Goal: Task Accomplishment & Management: Manage account settings

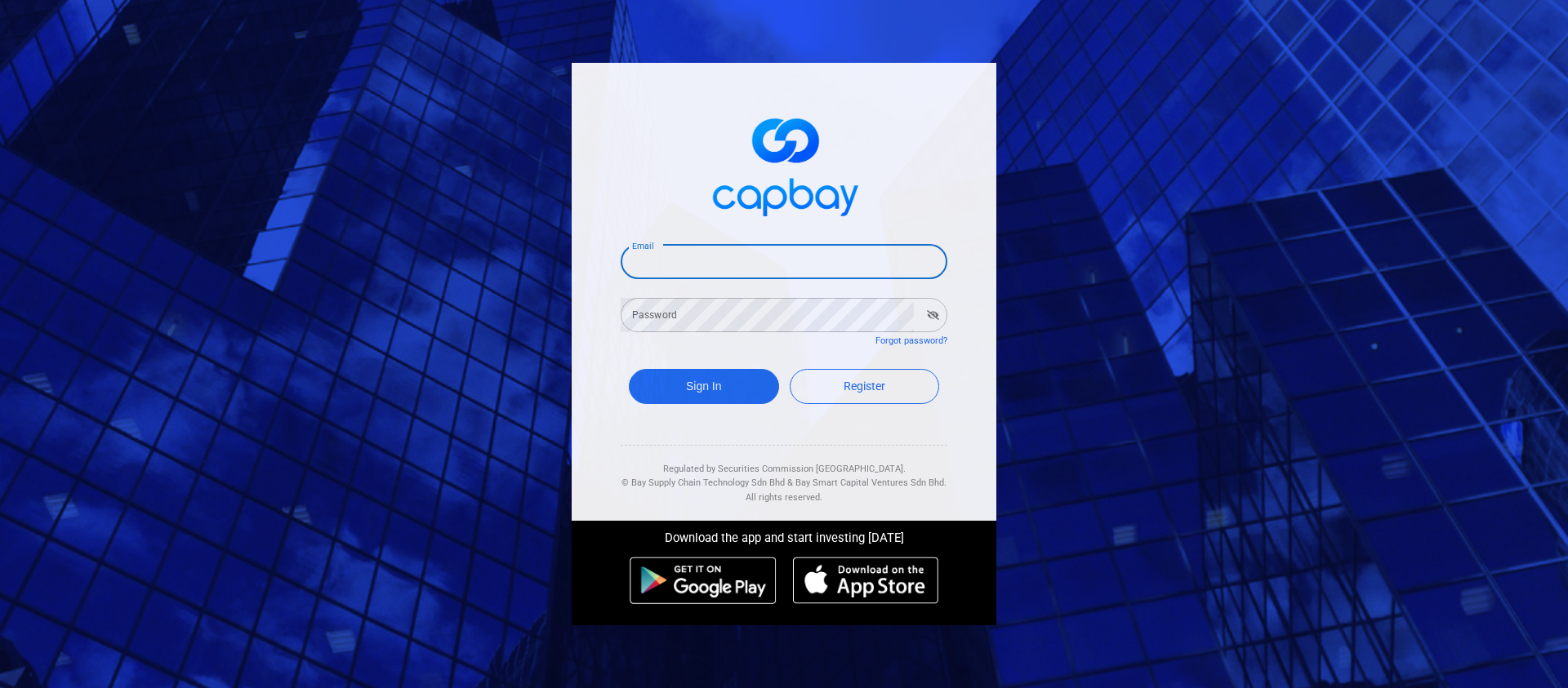
click at [705, 264] on input "Email" at bounding box center [784, 262] width 327 height 34
type input "[EMAIL_ADDRESS][DOMAIN_NAME]"
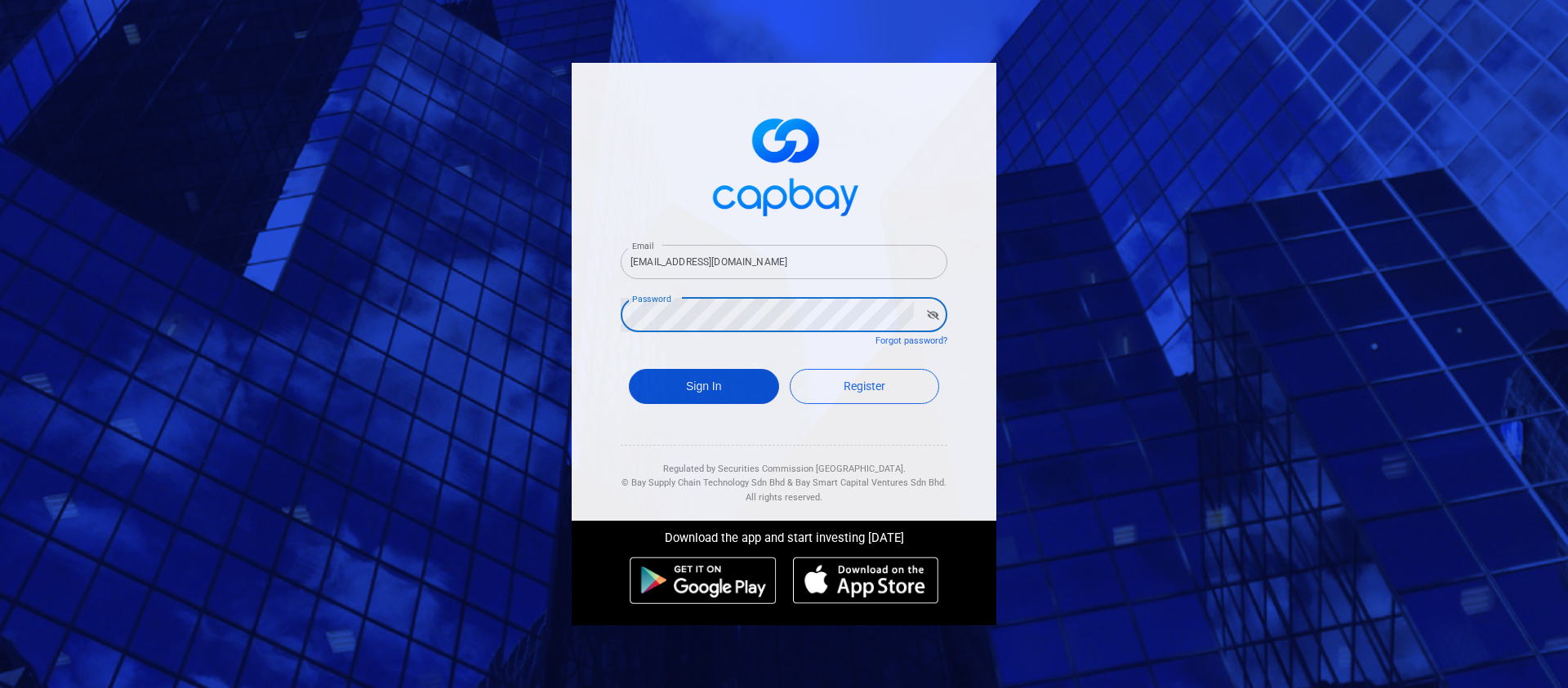
click at [727, 389] on button "Sign In" at bounding box center [704, 386] width 150 height 35
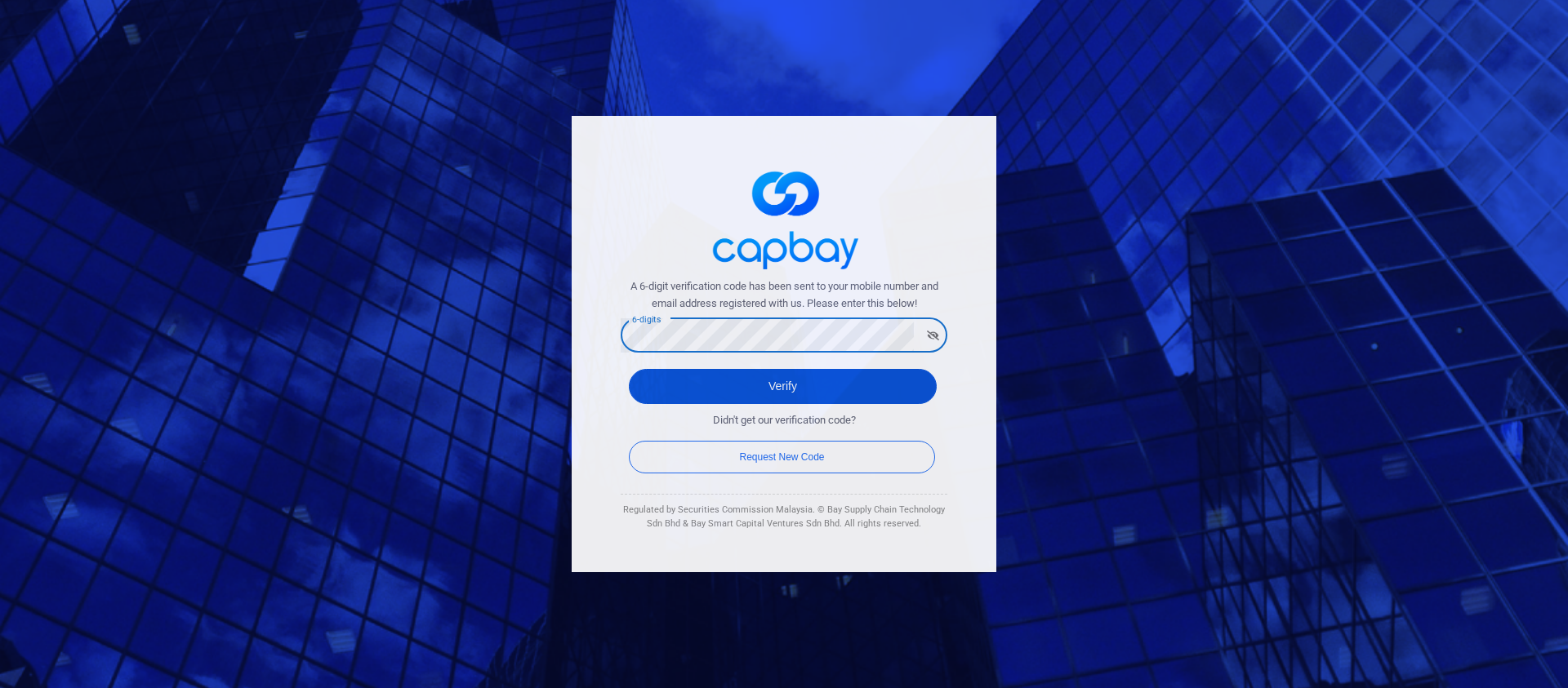
click at [786, 385] on button "Verify" at bounding box center [783, 386] width 308 height 35
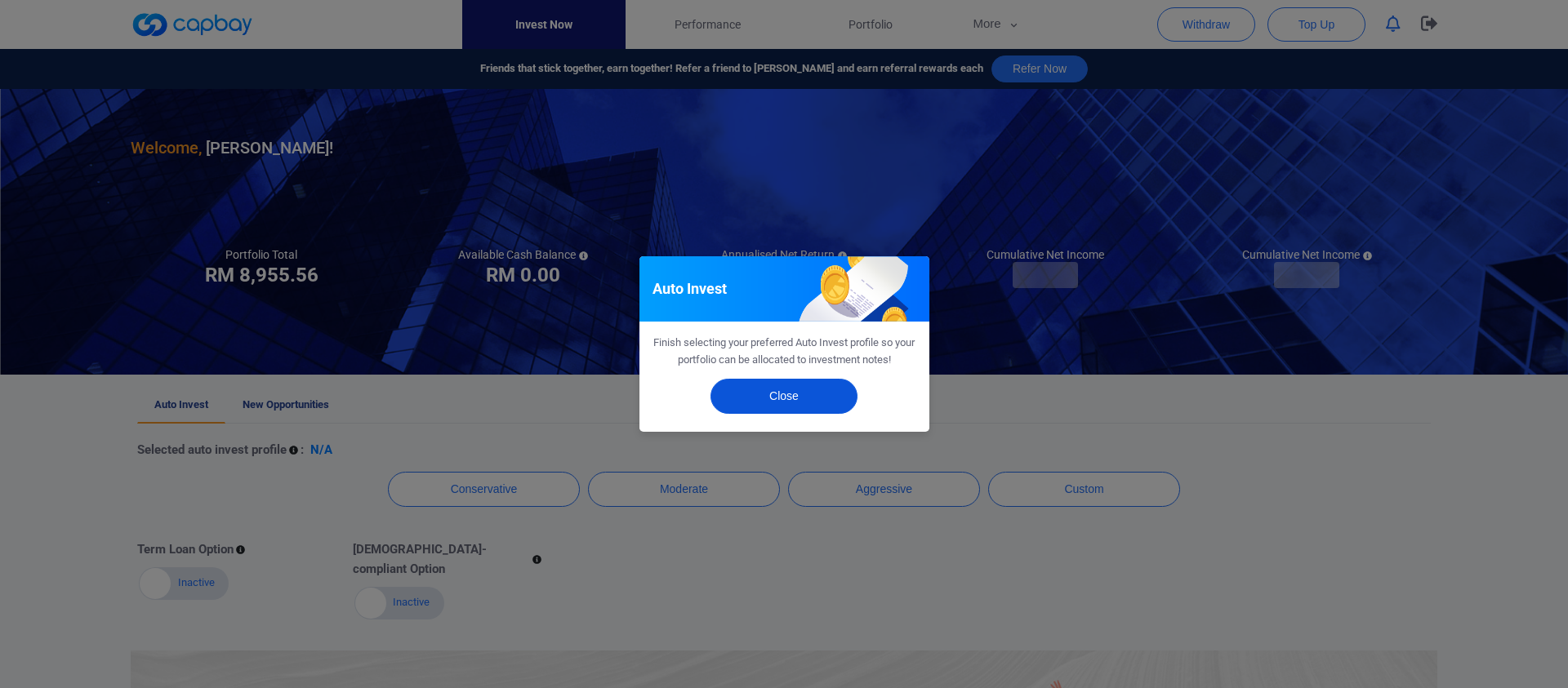
click at [763, 408] on button "Close" at bounding box center [783, 396] width 147 height 35
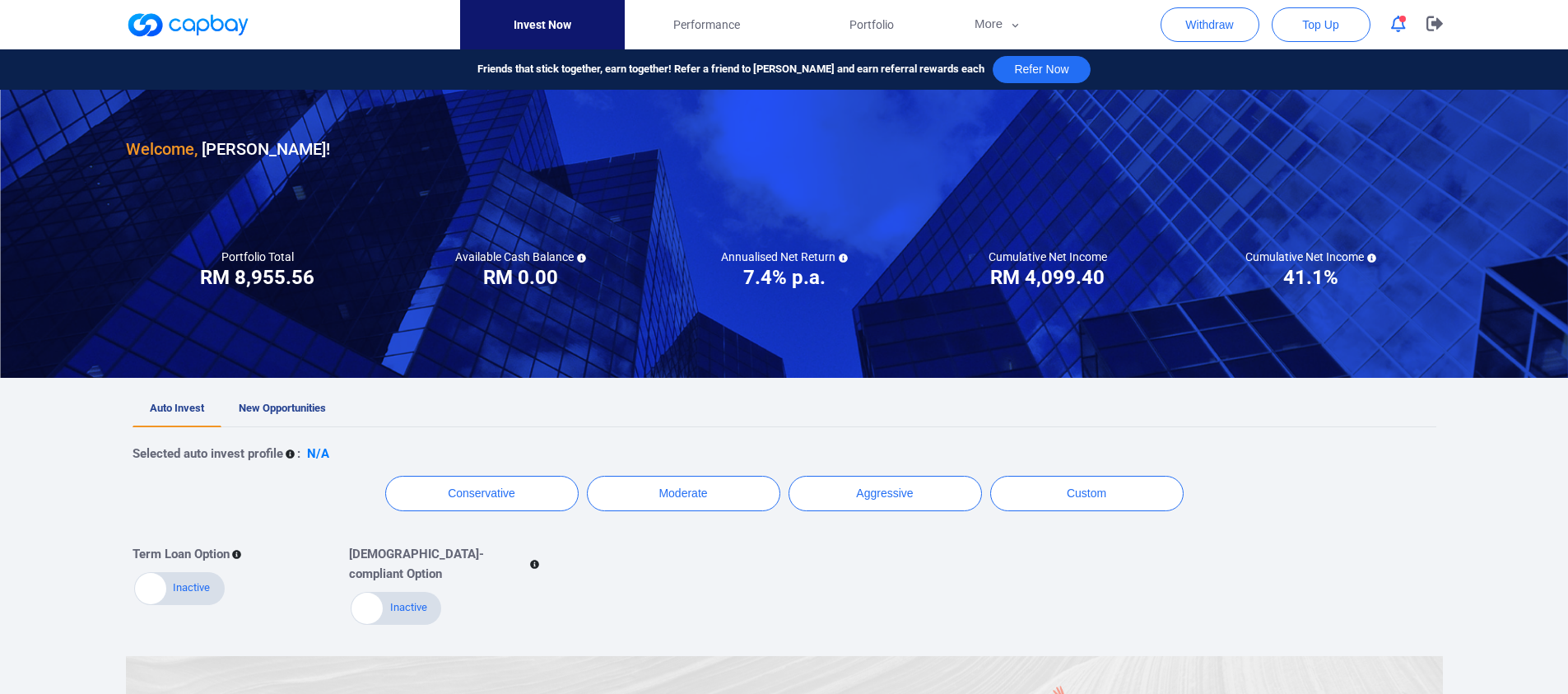
click at [1397, 35] on button "button" at bounding box center [1398, 25] width 31 height 25
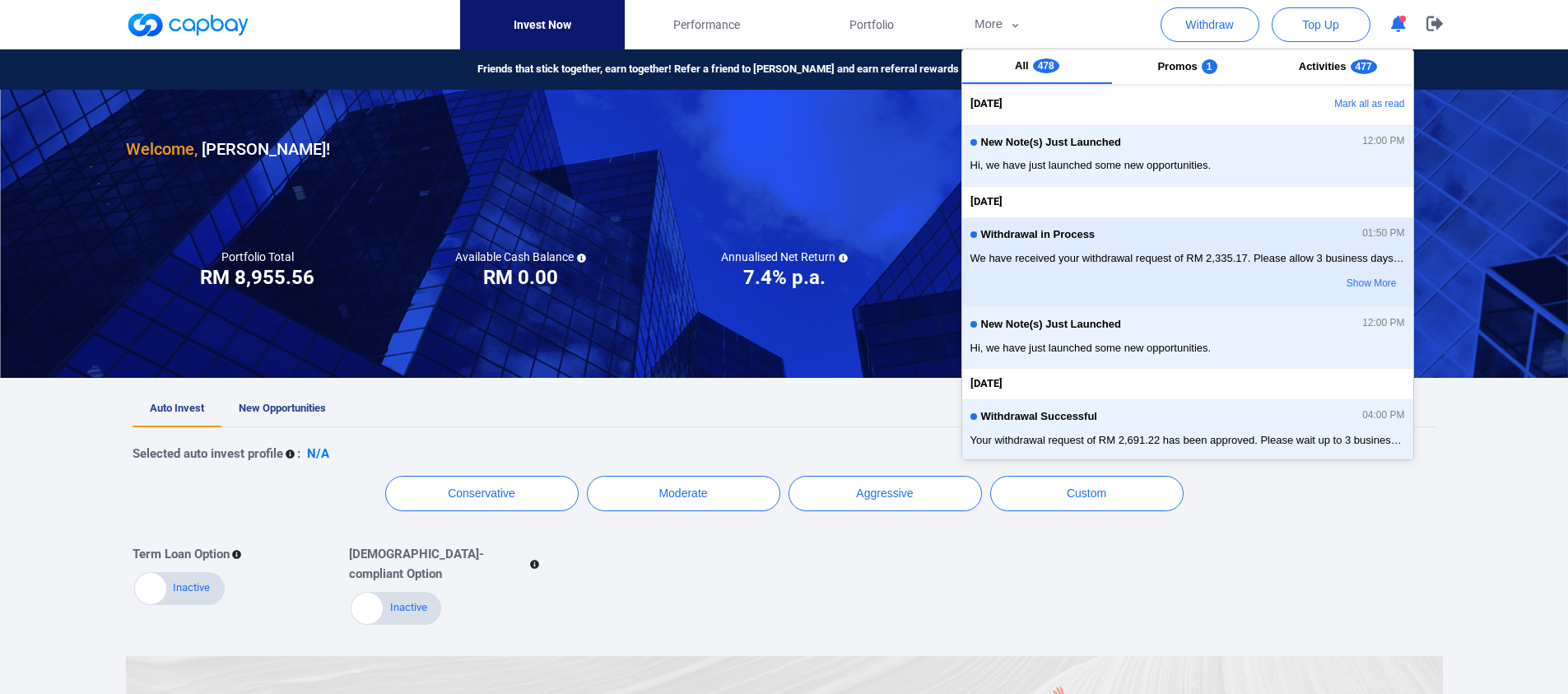
click at [1216, 253] on span "We have received your withdrawal request of RM 2,335.17. Please allow 3 busines…" at bounding box center [1188, 259] width 435 height 16
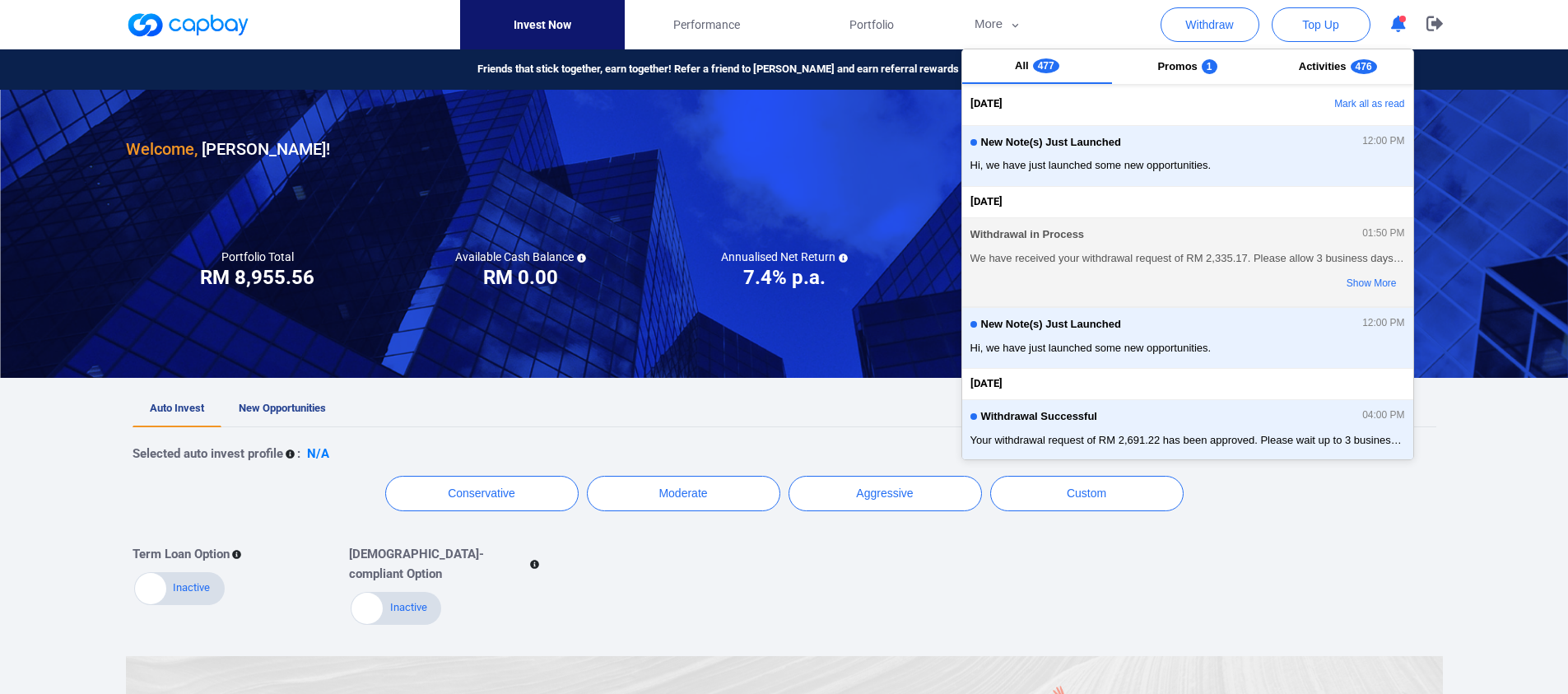
click at [1216, 253] on span "We have received your withdrawal request of RM 2,335.17. Please allow 3 busines…" at bounding box center [1188, 259] width 435 height 16
click at [1344, 280] on button "Show More" at bounding box center [1338, 283] width 130 height 28
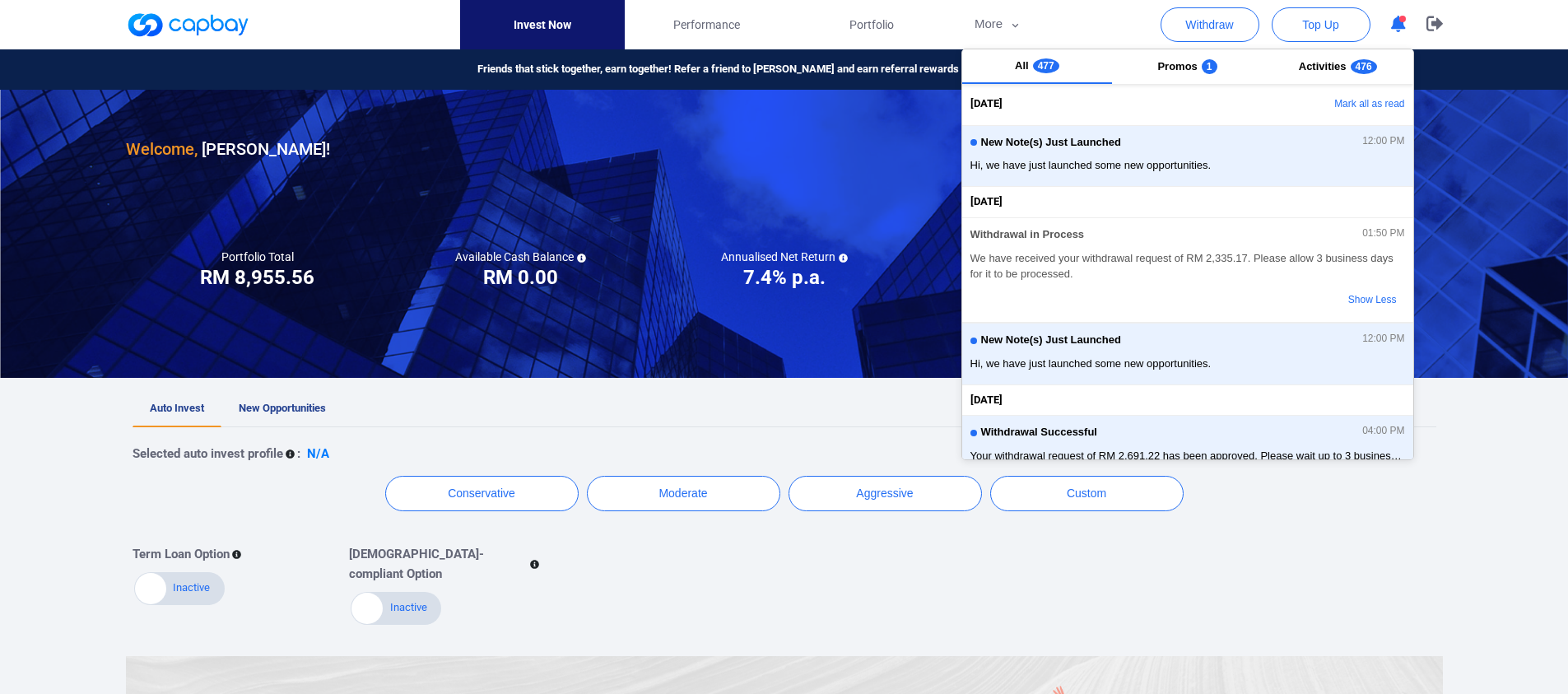
click at [1480, 125] on div at bounding box center [784, 233] width 1568 height 288
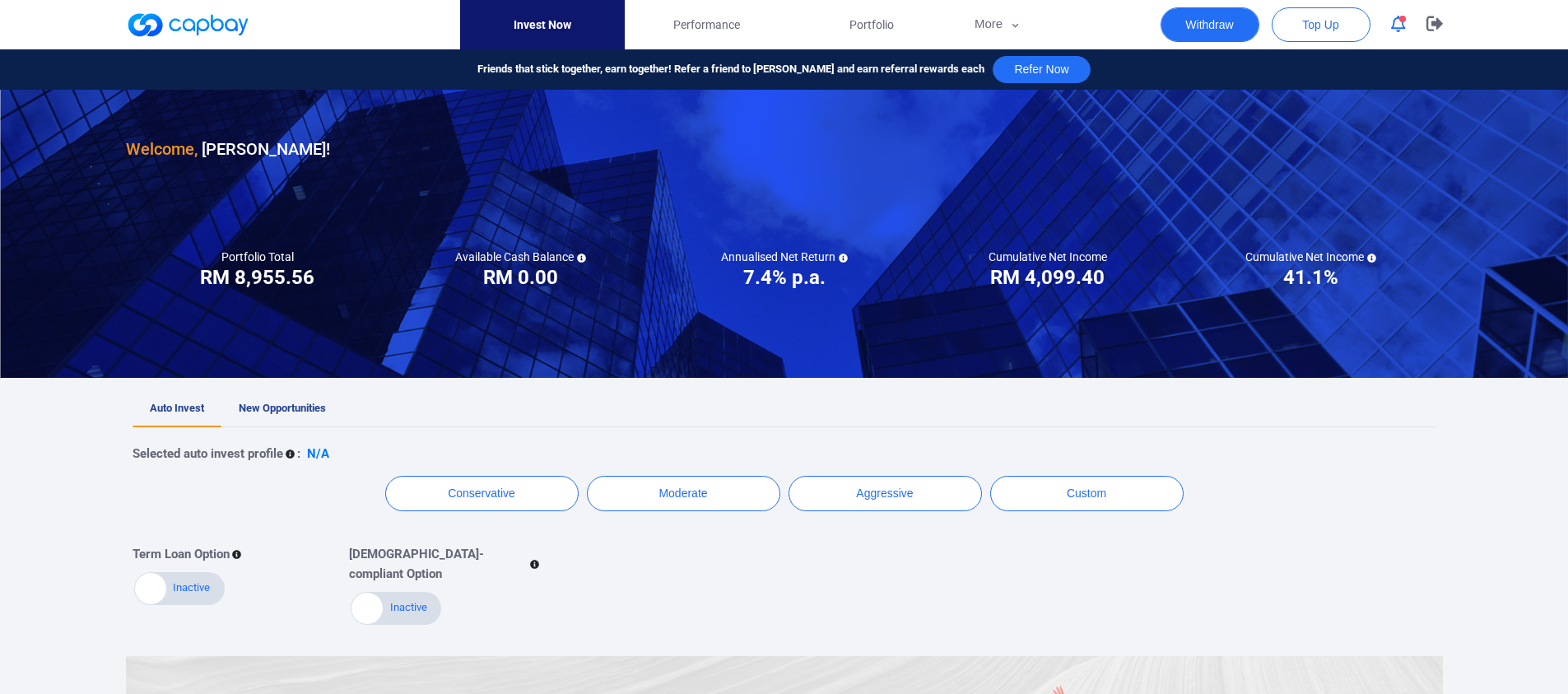
click at [1234, 36] on button "Withdraw" at bounding box center [1209, 25] width 99 height 35
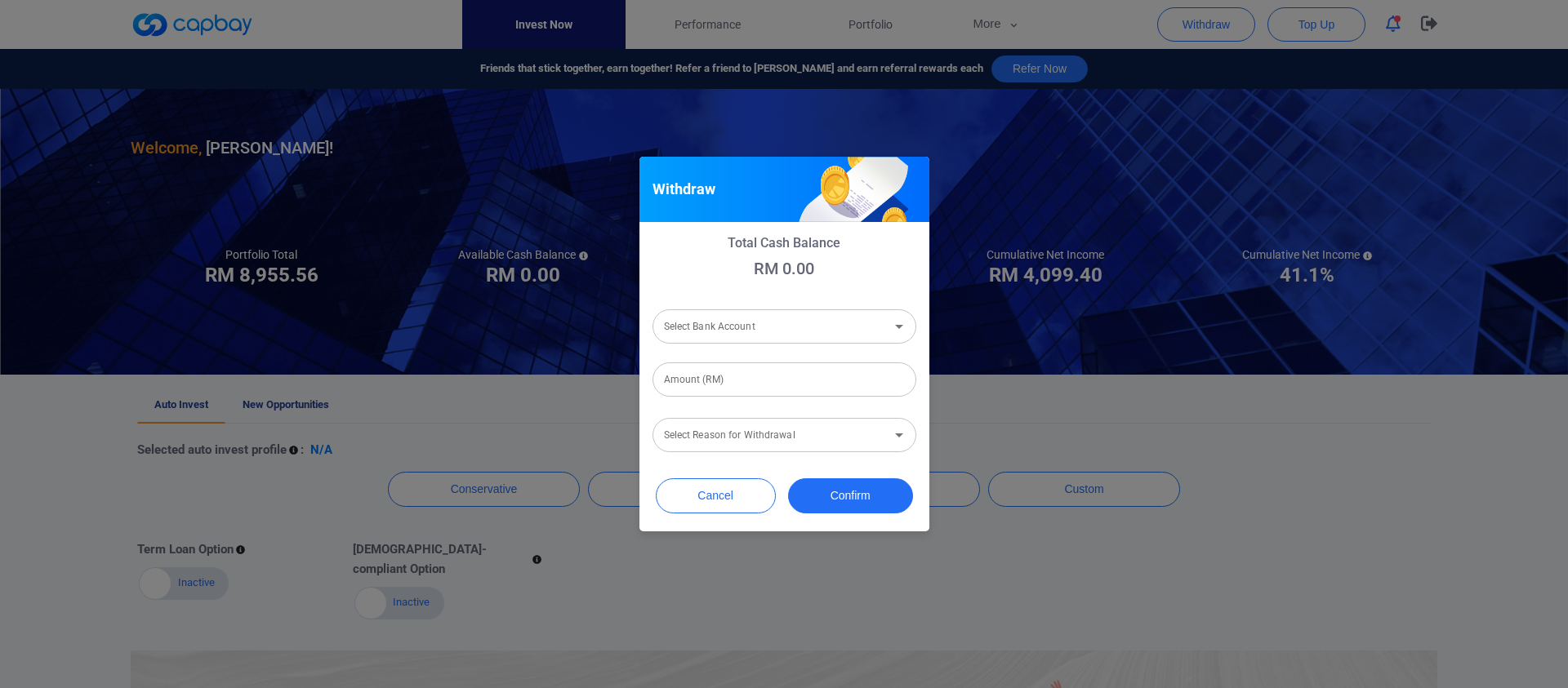
click at [866, 324] on input "Select Bank Account" at bounding box center [771, 327] width 227 height 31
click at [860, 353] on li "Malayan Banking Berhad [Acc No: 311140194701 - Acc Name:[PERSON_NAME]]" at bounding box center [784, 370] width 264 height 40
type input "Malayan Banking Berhad [Acc No: 311140194701 - Acc Name:[PERSON_NAME]]"
click at [745, 484] on button "Cancel" at bounding box center [716, 495] width 120 height 35
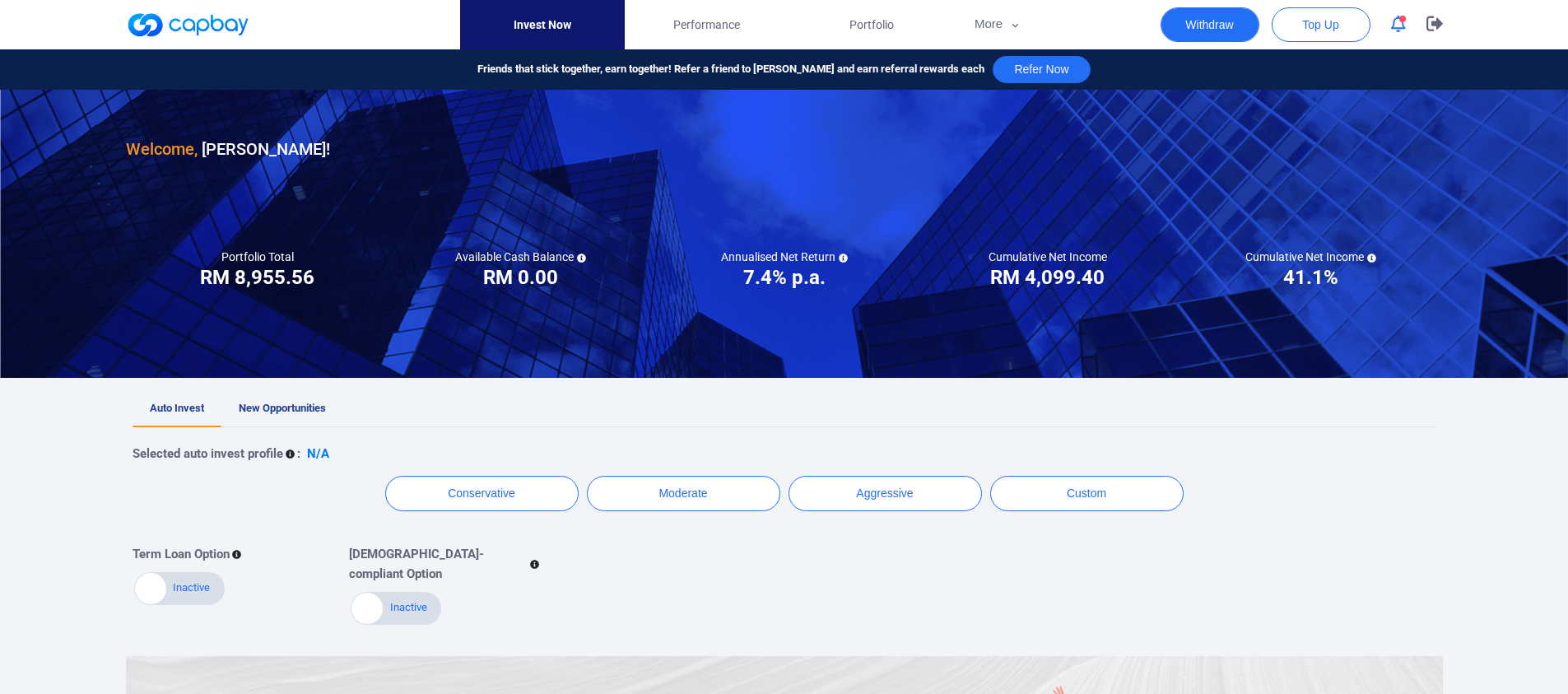
click at [1183, 22] on button "Withdraw" at bounding box center [1209, 25] width 99 height 35
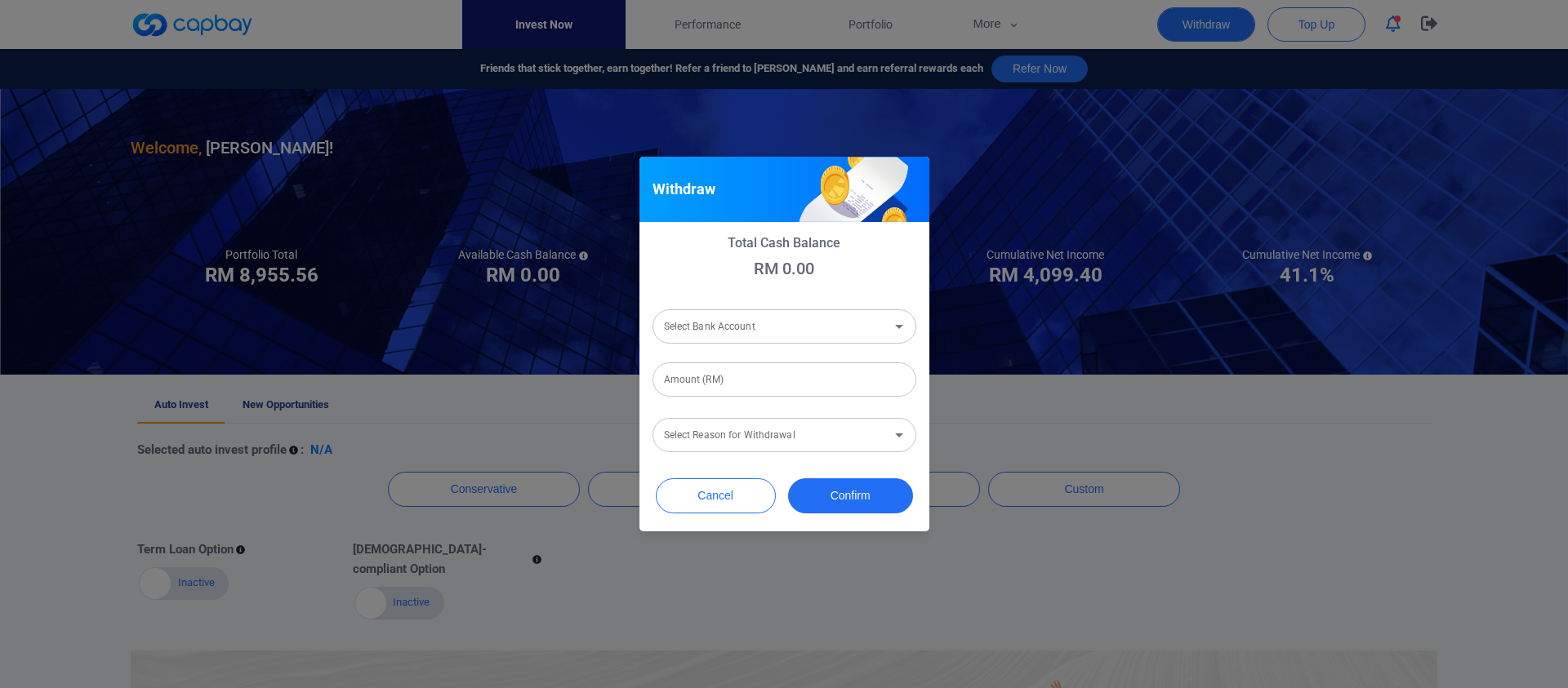
click at [1174, 22] on div "Withdraw Total Cash Balance RM 0.00 Select Bank Account Select Bank Account Amo…" at bounding box center [784, 344] width 1568 height 688
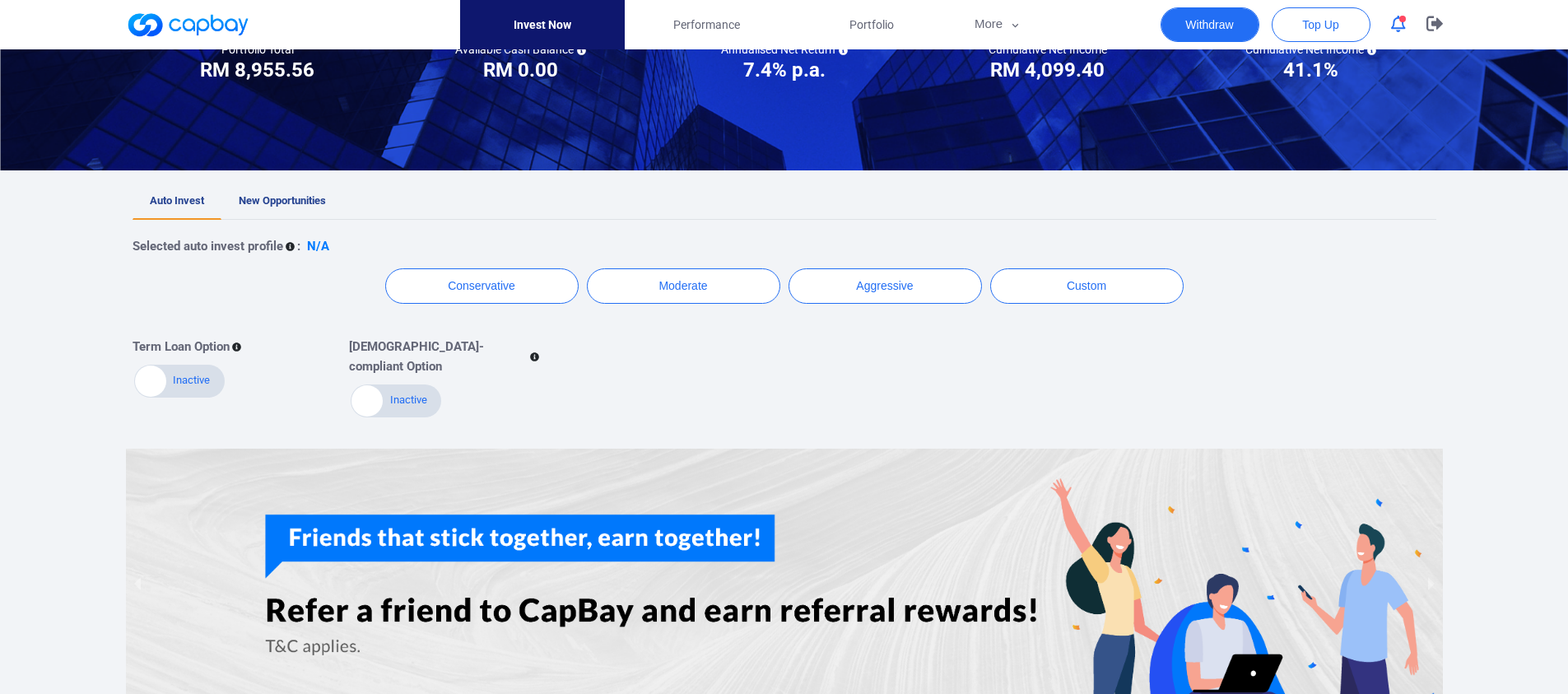
scroll to position [123, 0]
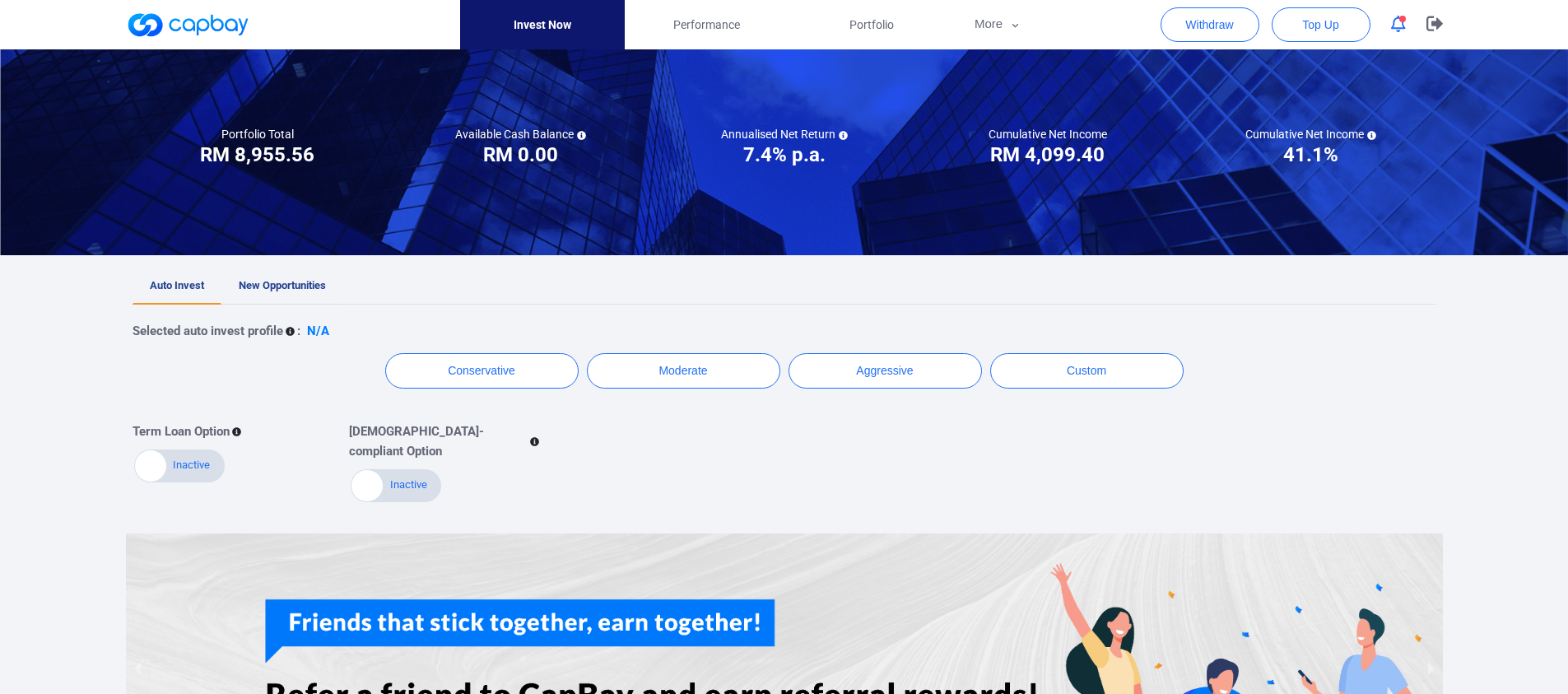
click at [294, 273] on link "New Opportunities" at bounding box center [282, 286] width 122 height 36
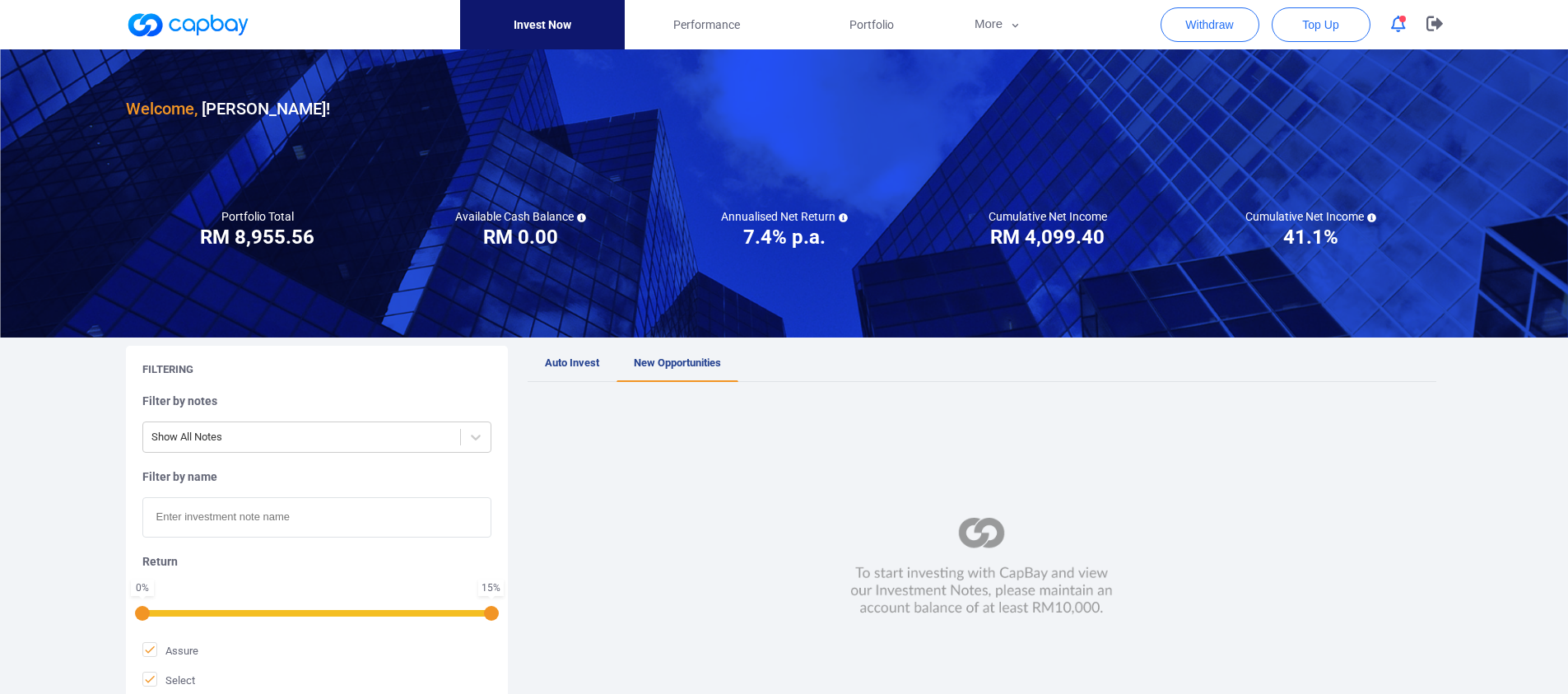
click at [202, 24] on link at bounding box center [188, 25] width 123 height 26
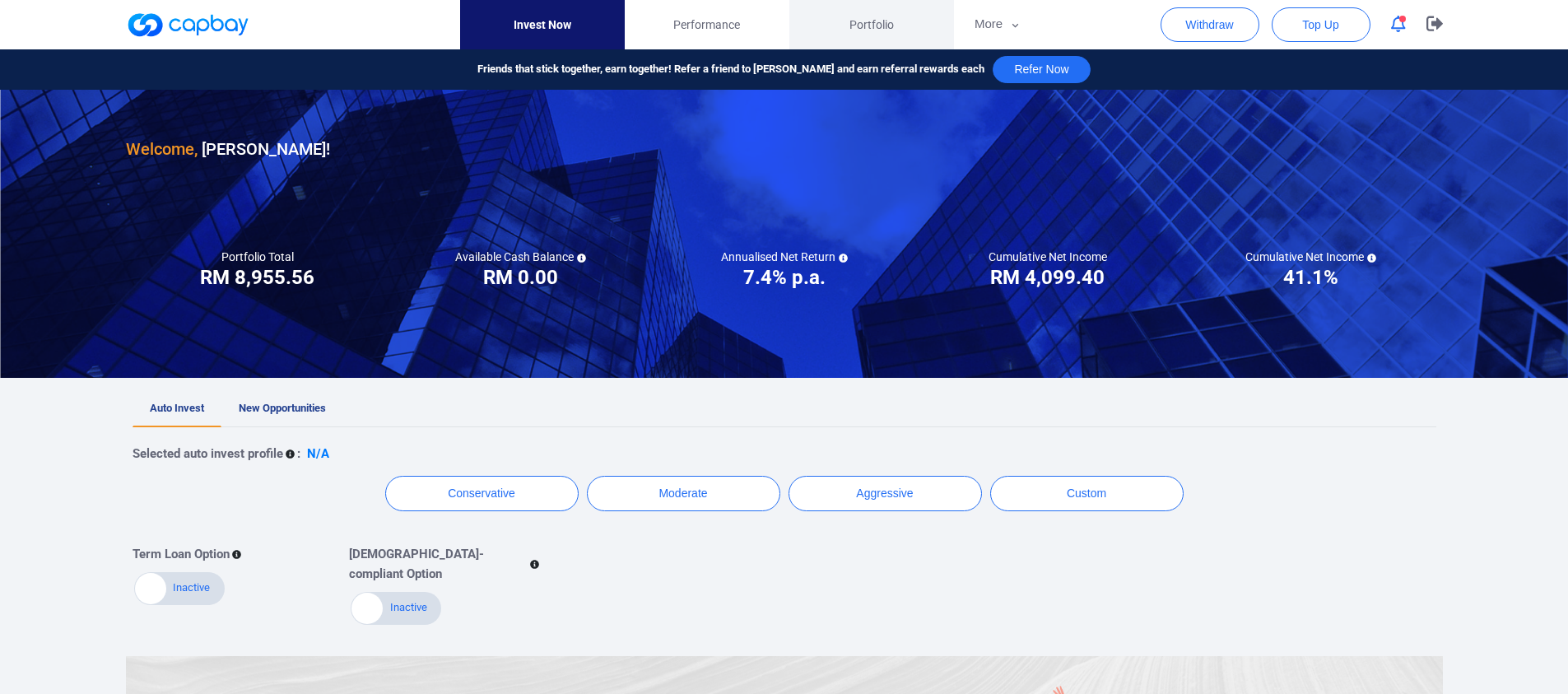
click at [882, 36] on link "Portfolio" at bounding box center [871, 25] width 164 height 49
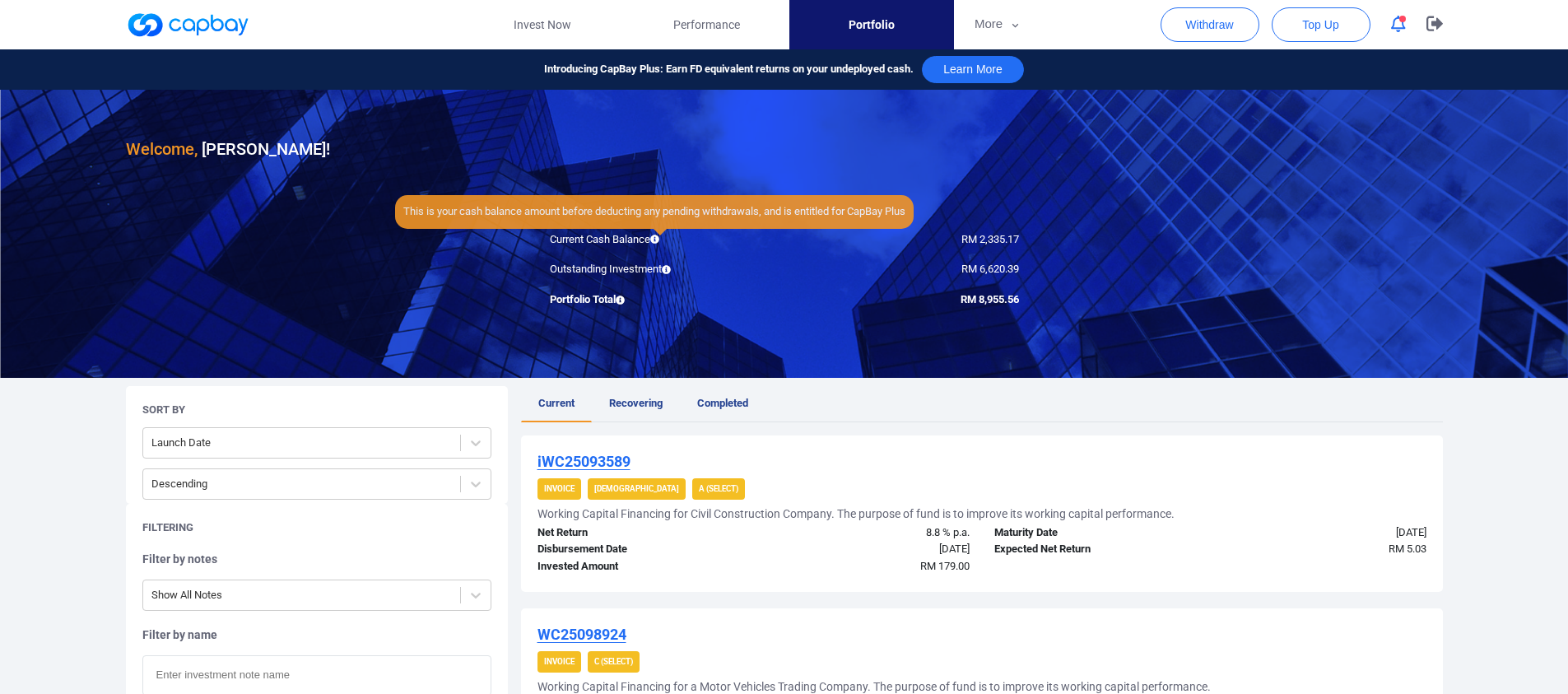
click at [659, 241] on icon at bounding box center [655, 239] width 9 height 9
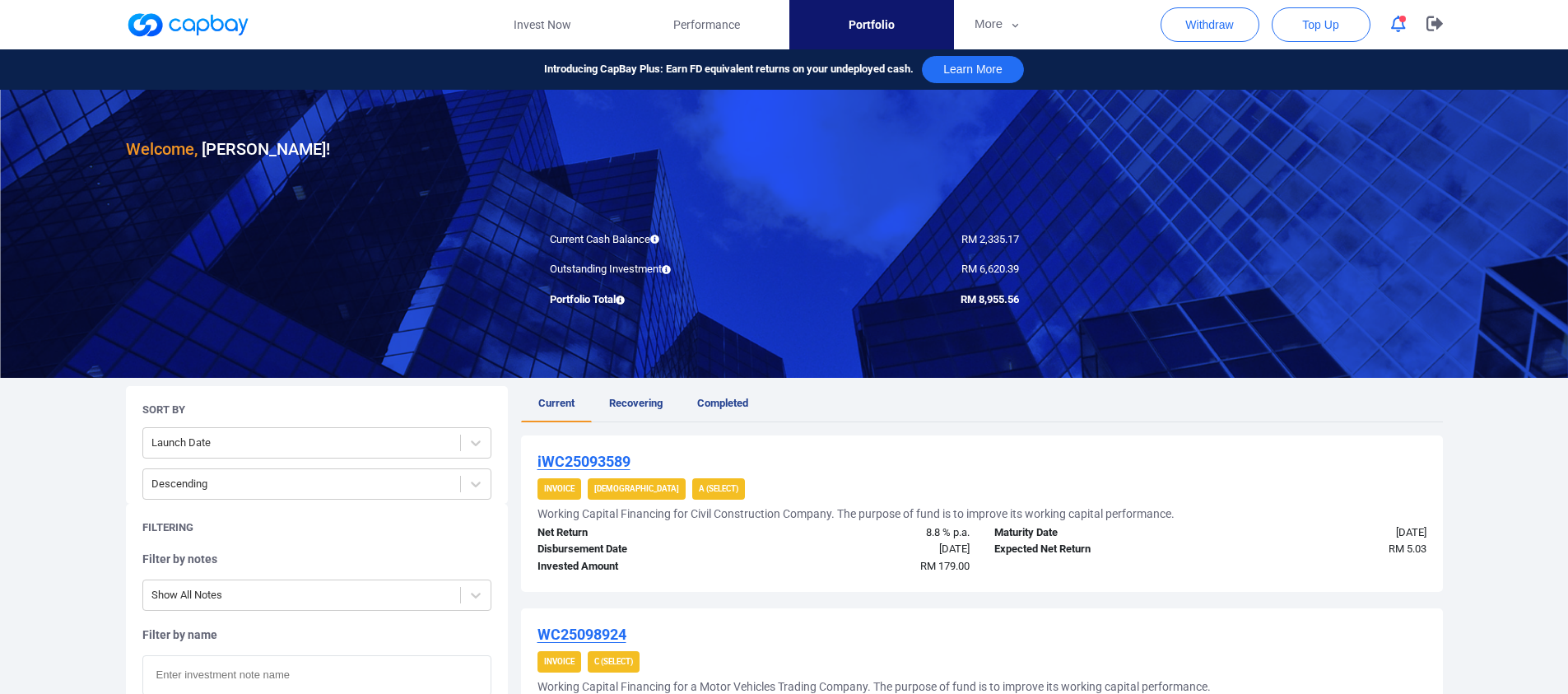
click at [663, 269] on div "Outstanding Investment" at bounding box center [661, 269] width 247 height 17
click at [666, 269] on icon at bounding box center [666, 270] width 9 height 9
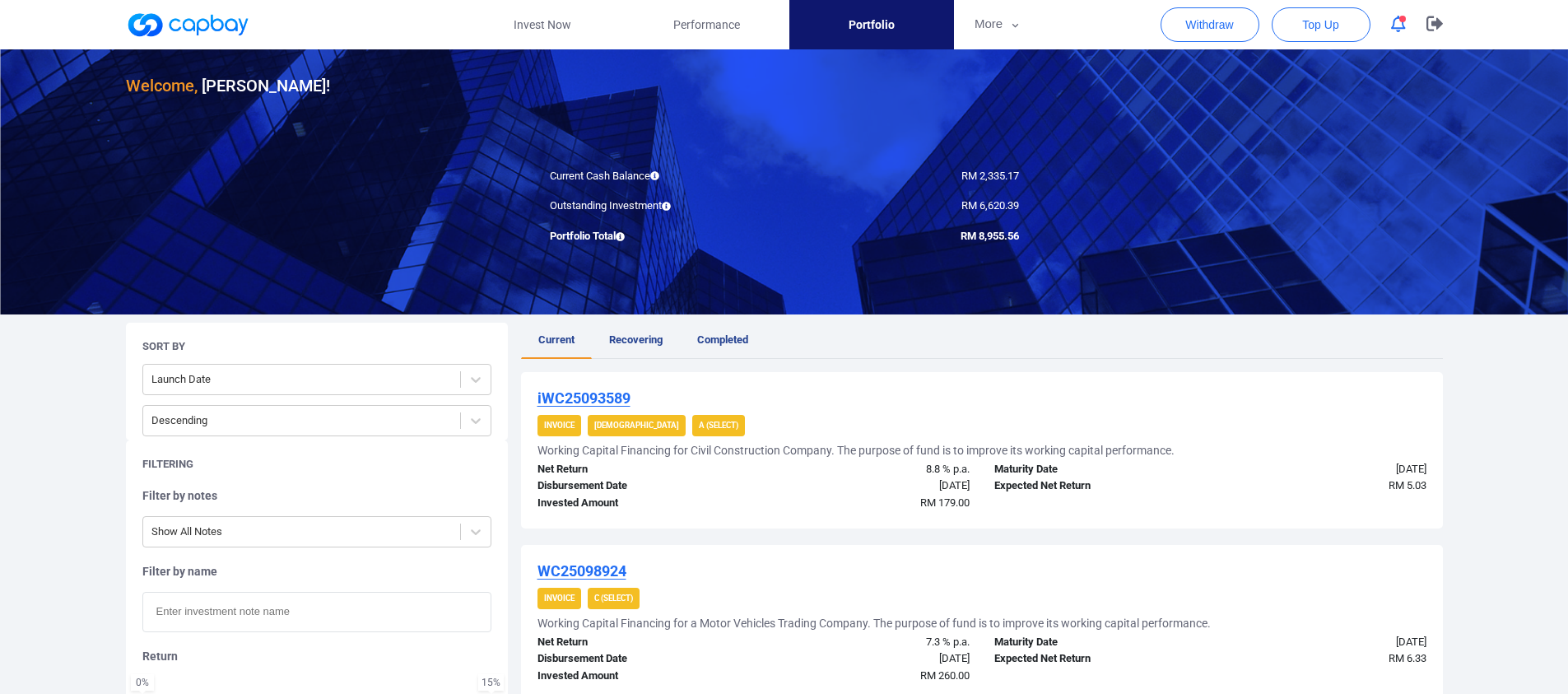
scroll to position [74, 0]
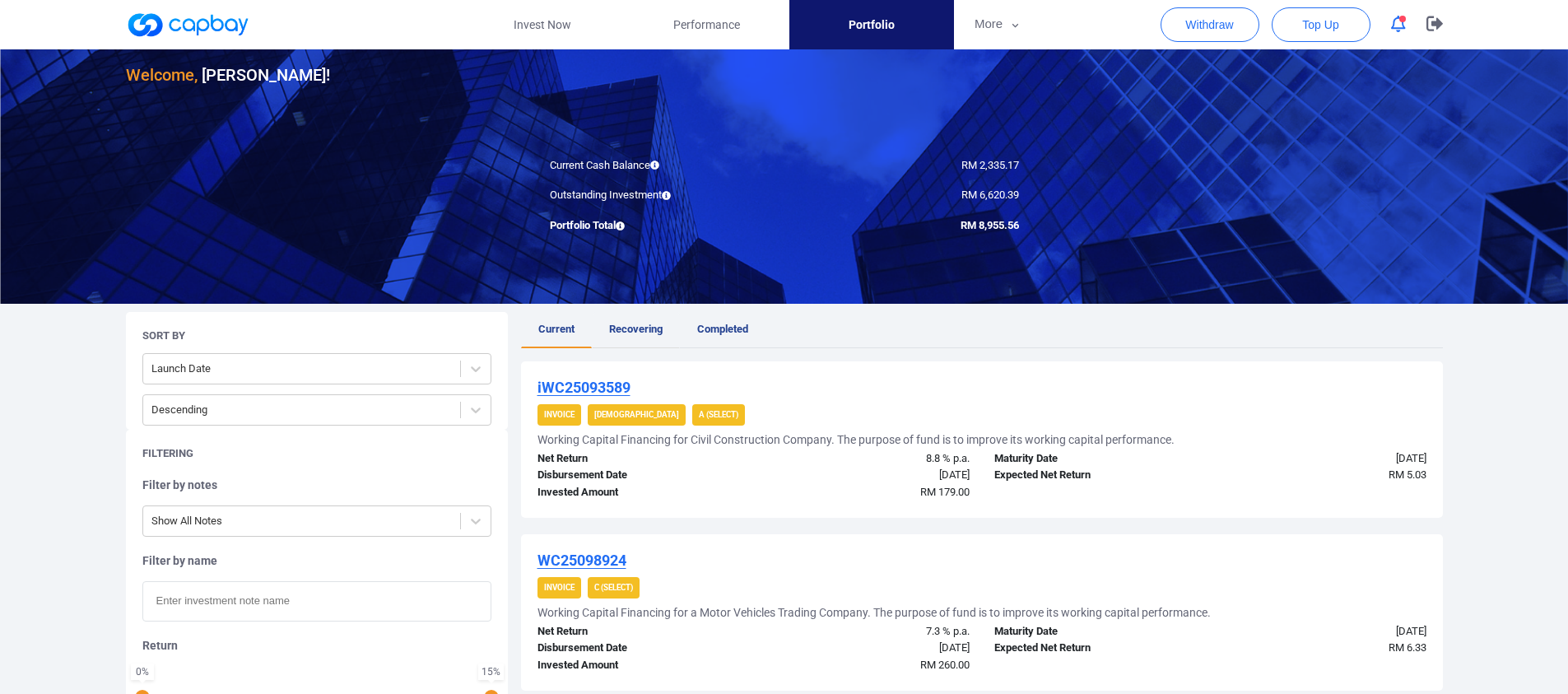
click at [639, 322] on span "Recovering" at bounding box center [636, 329] width 54 height 13
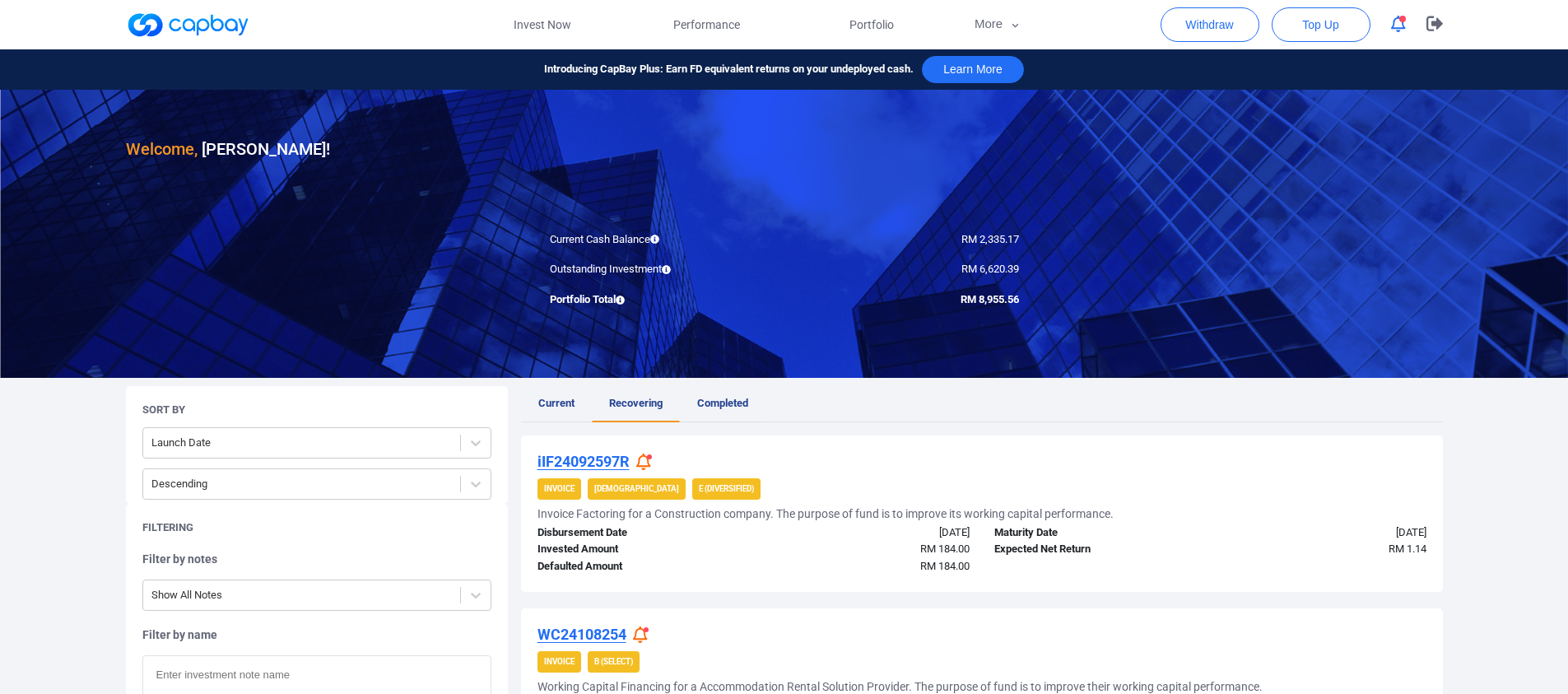
click at [725, 389] on link "Completed" at bounding box center [723, 404] width 85 height 36
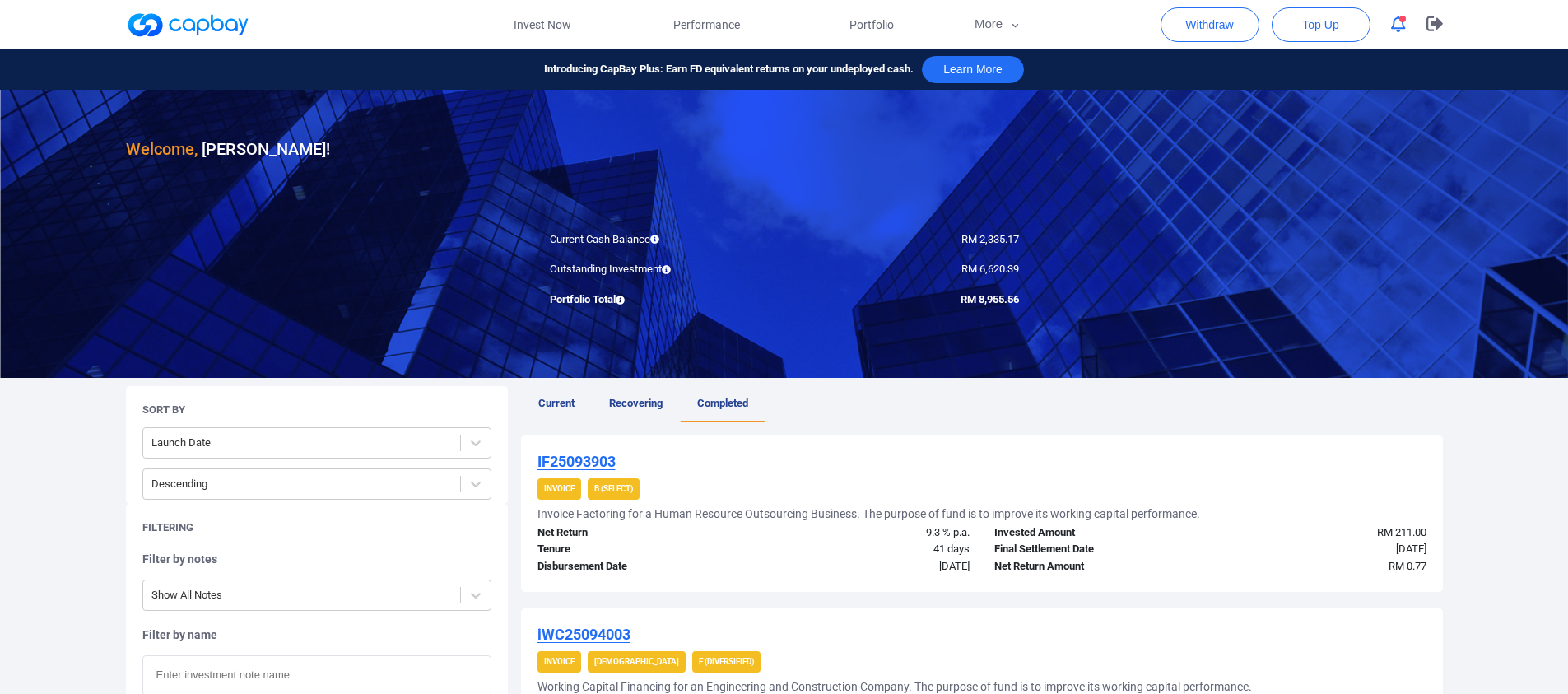
click at [557, 401] on span "Current" at bounding box center [557, 403] width 36 height 13
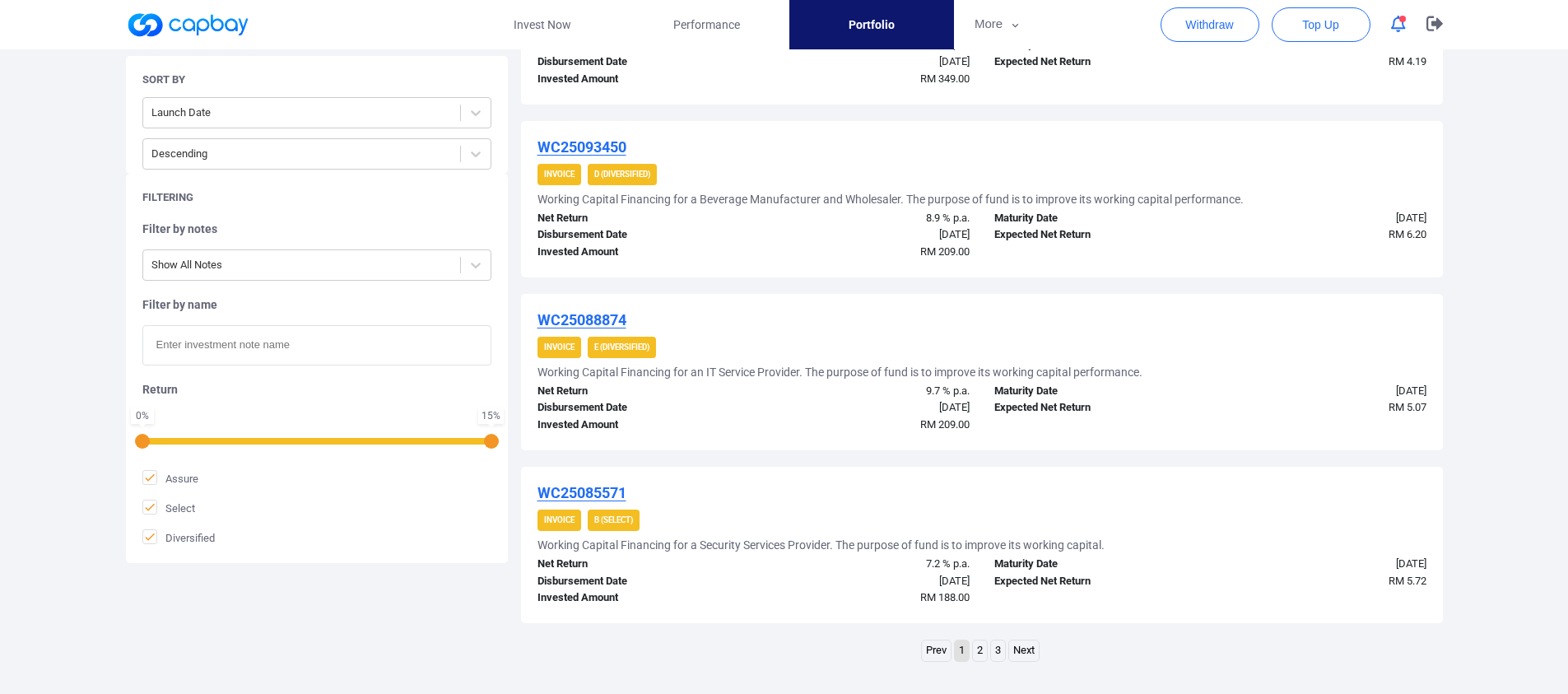
scroll to position [1668, 0]
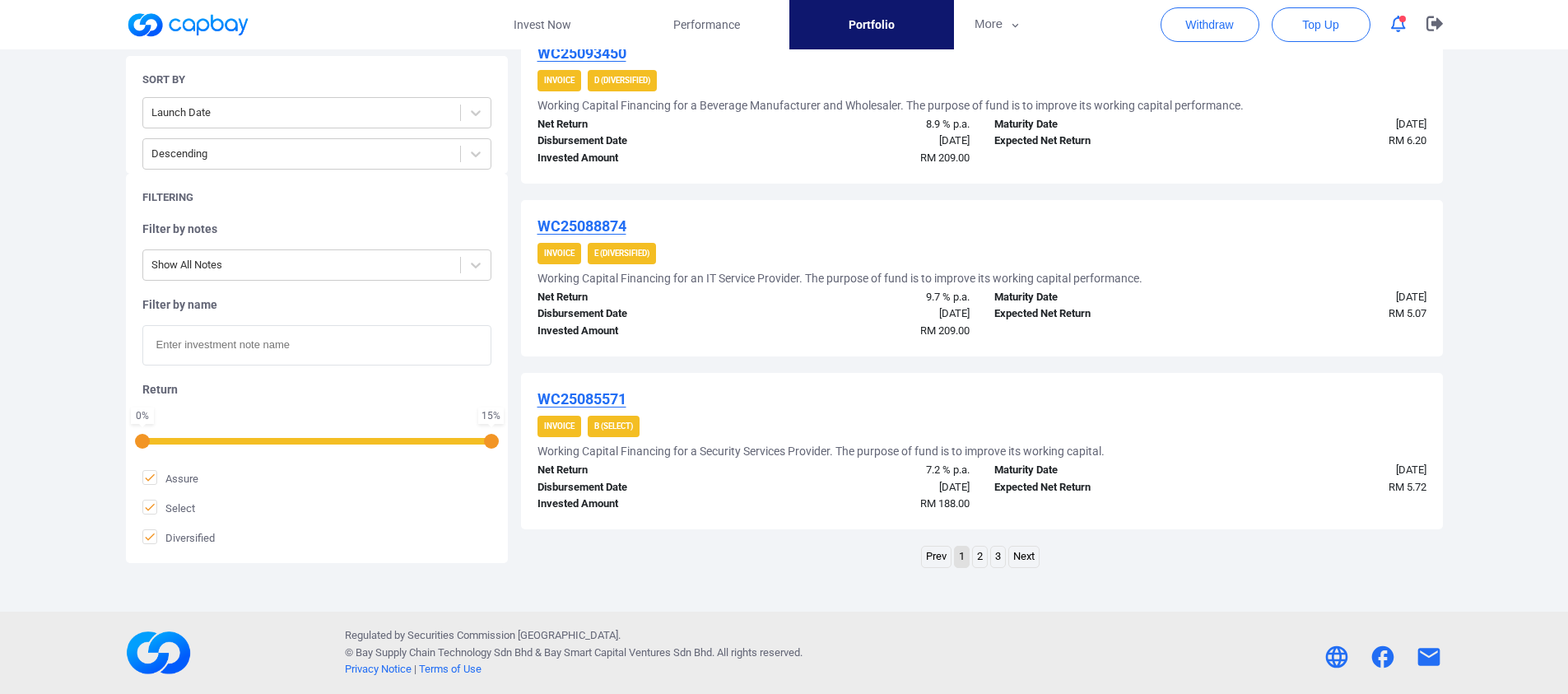
click at [993, 557] on link "3" at bounding box center [997, 557] width 14 height 21
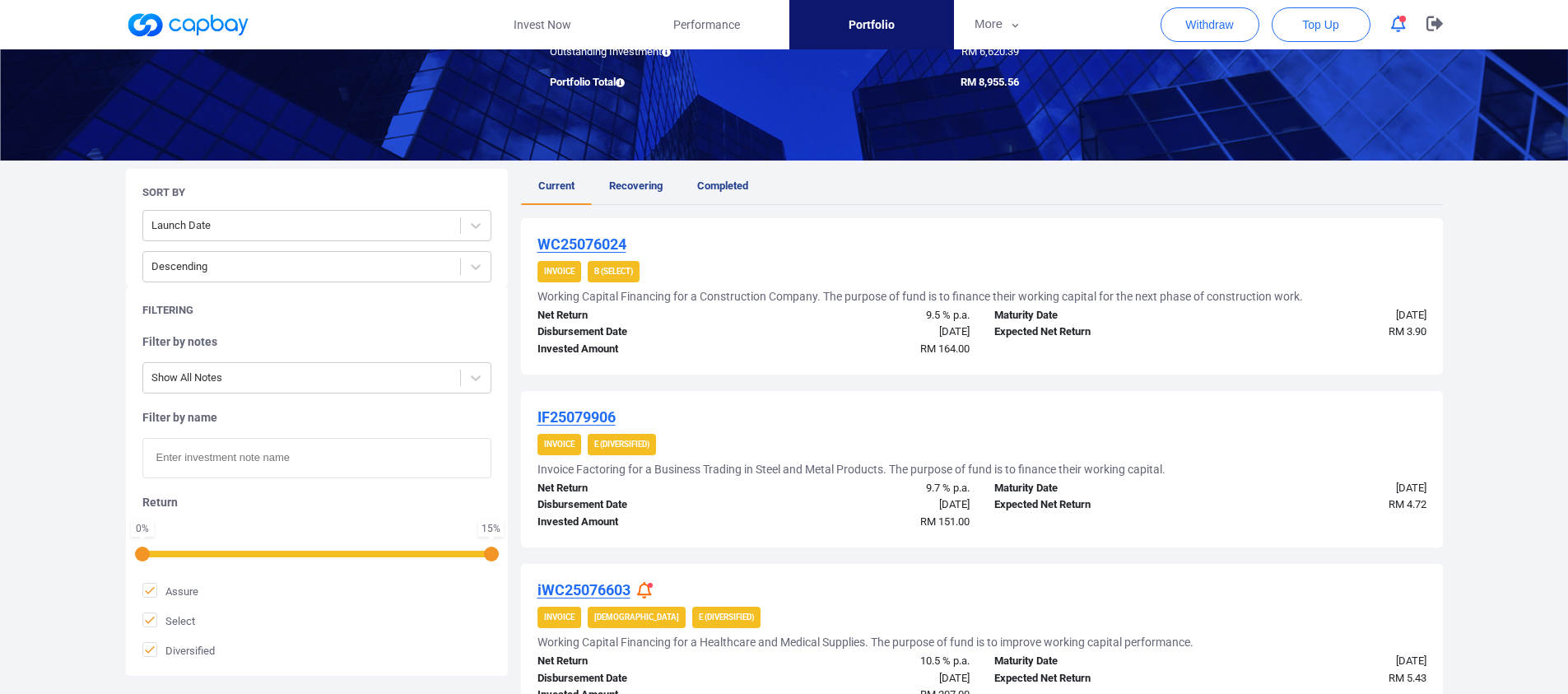
scroll to position [206, 0]
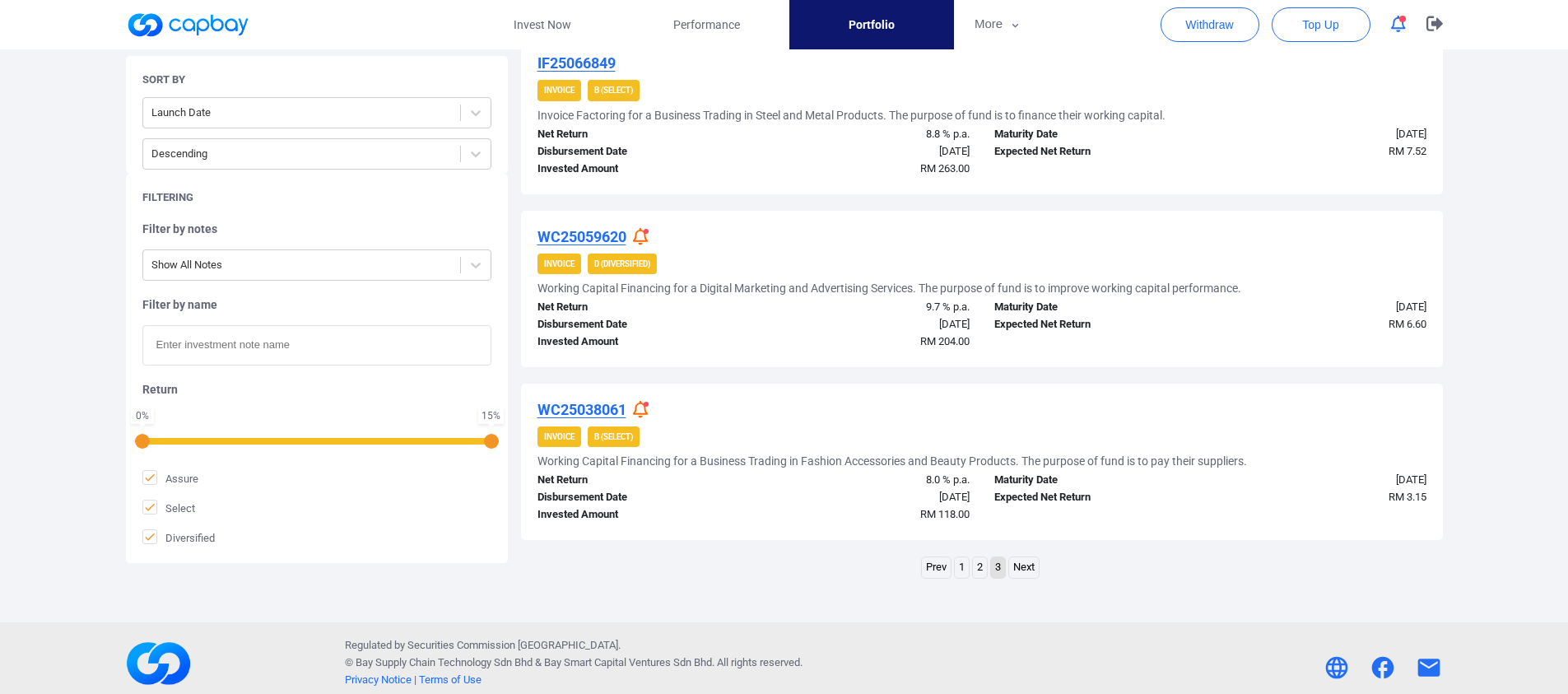
click at [981, 560] on link "2" at bounding box center [979, 568] width 14 height 21
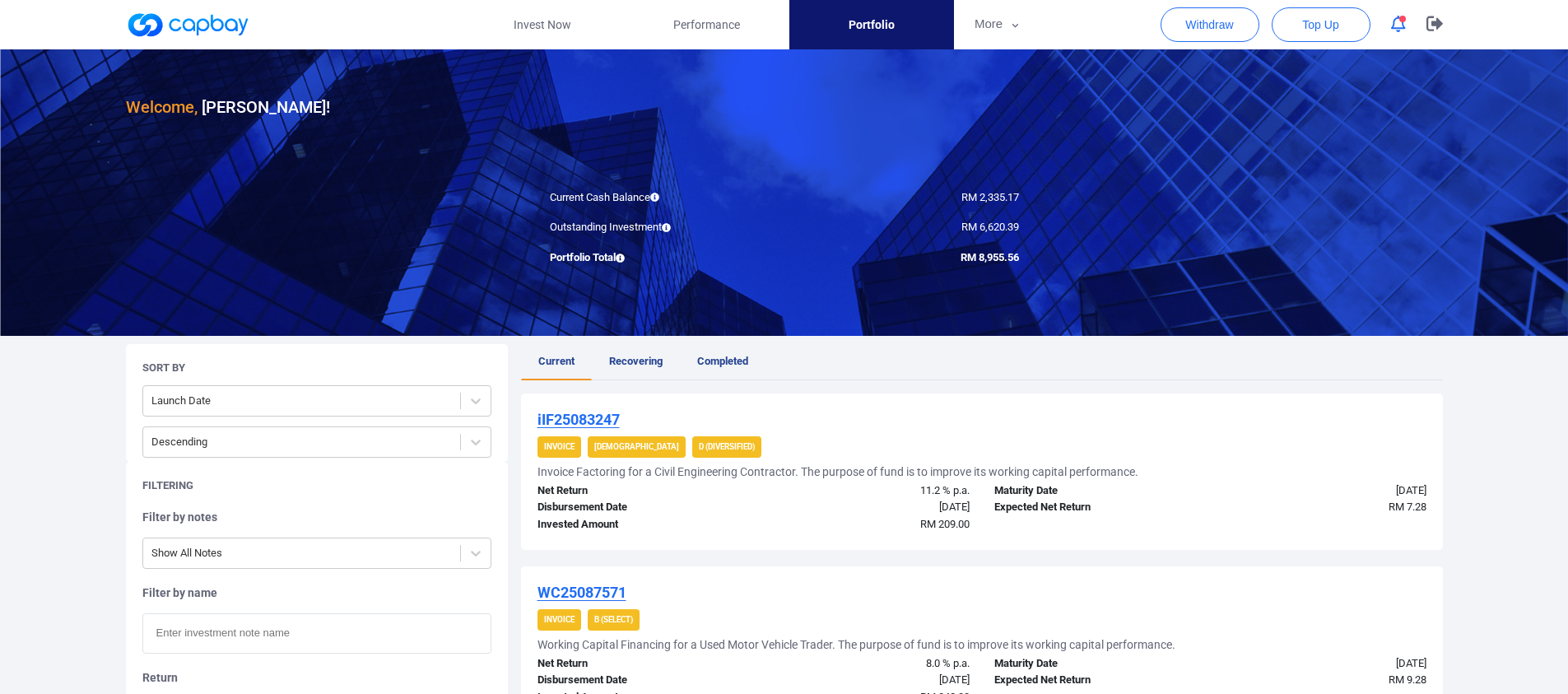
scroll to position [1620, 0]
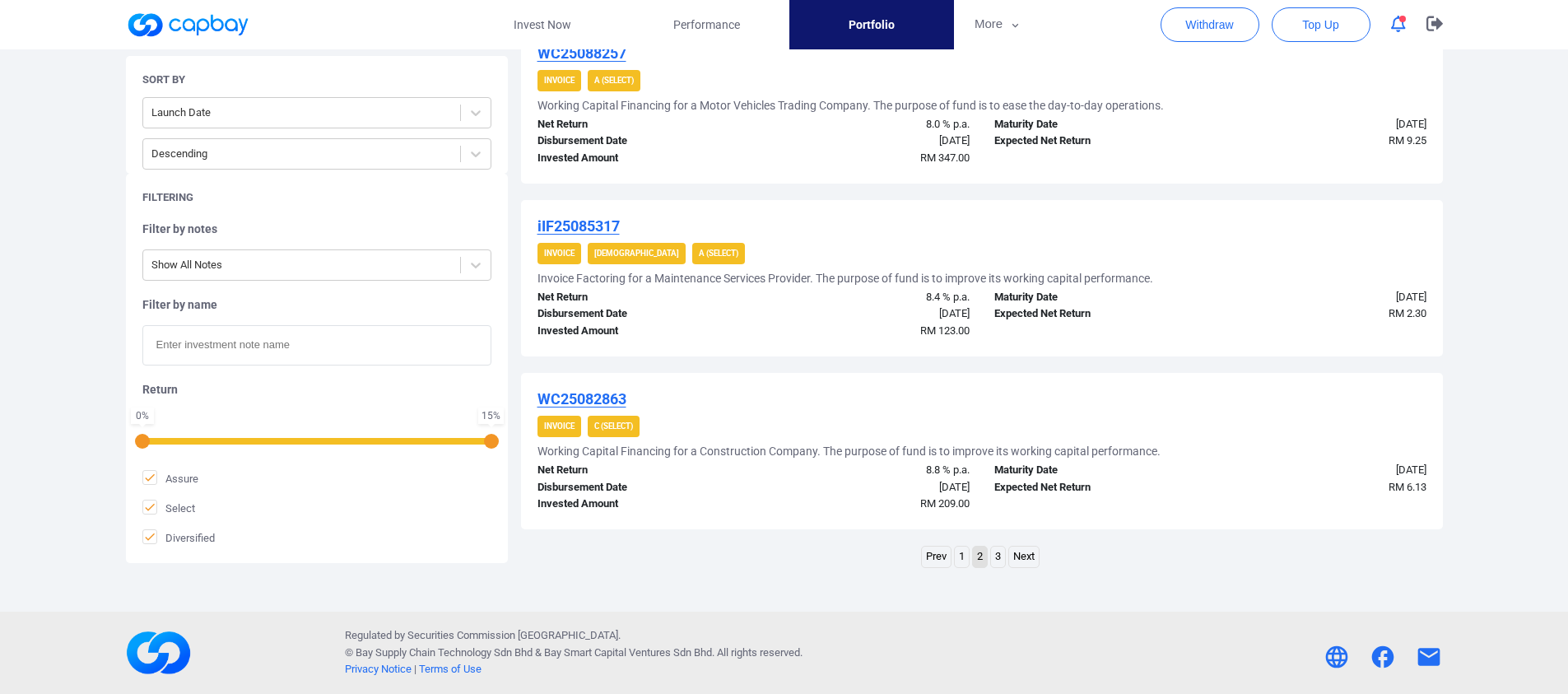
click at [966, 556] on link "1" at bounding box center [961, 557] width 14 height 21
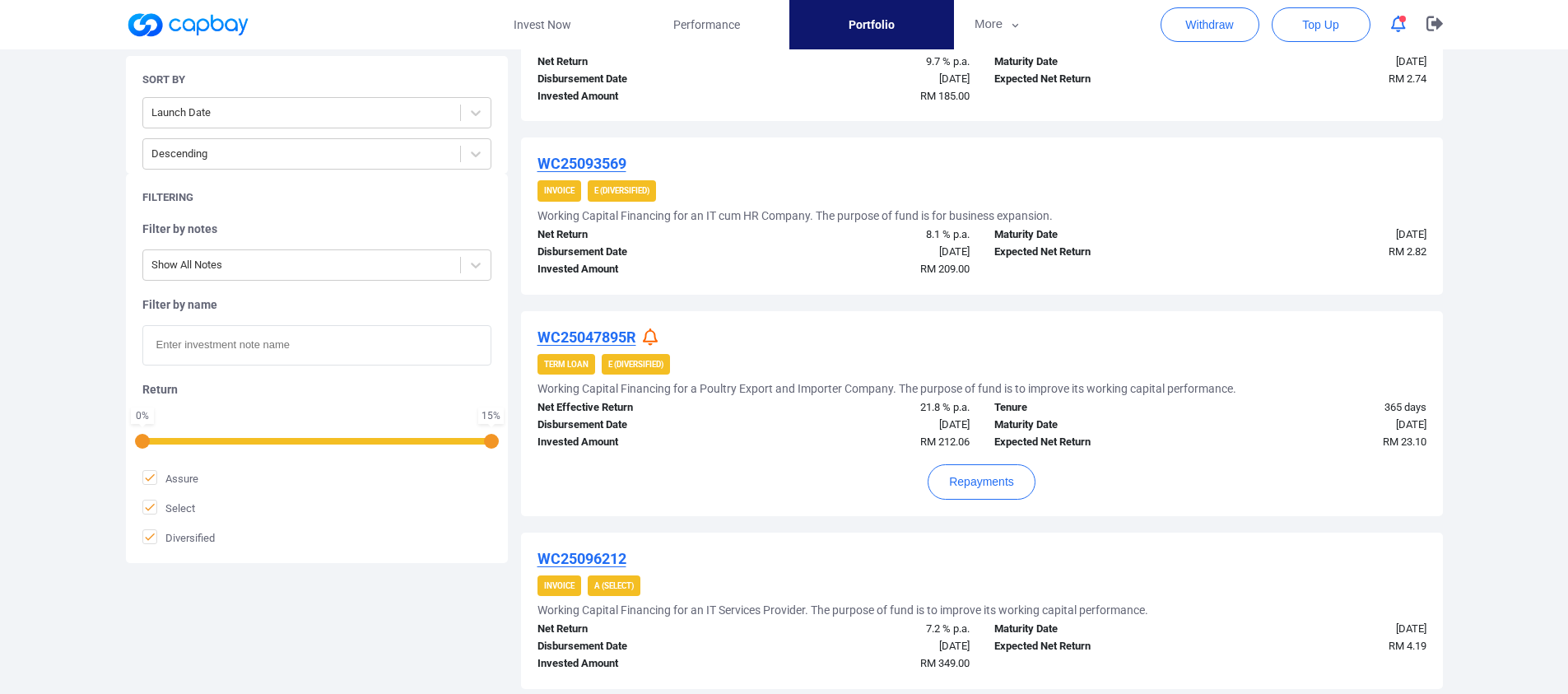
scroll to position [901, 0]
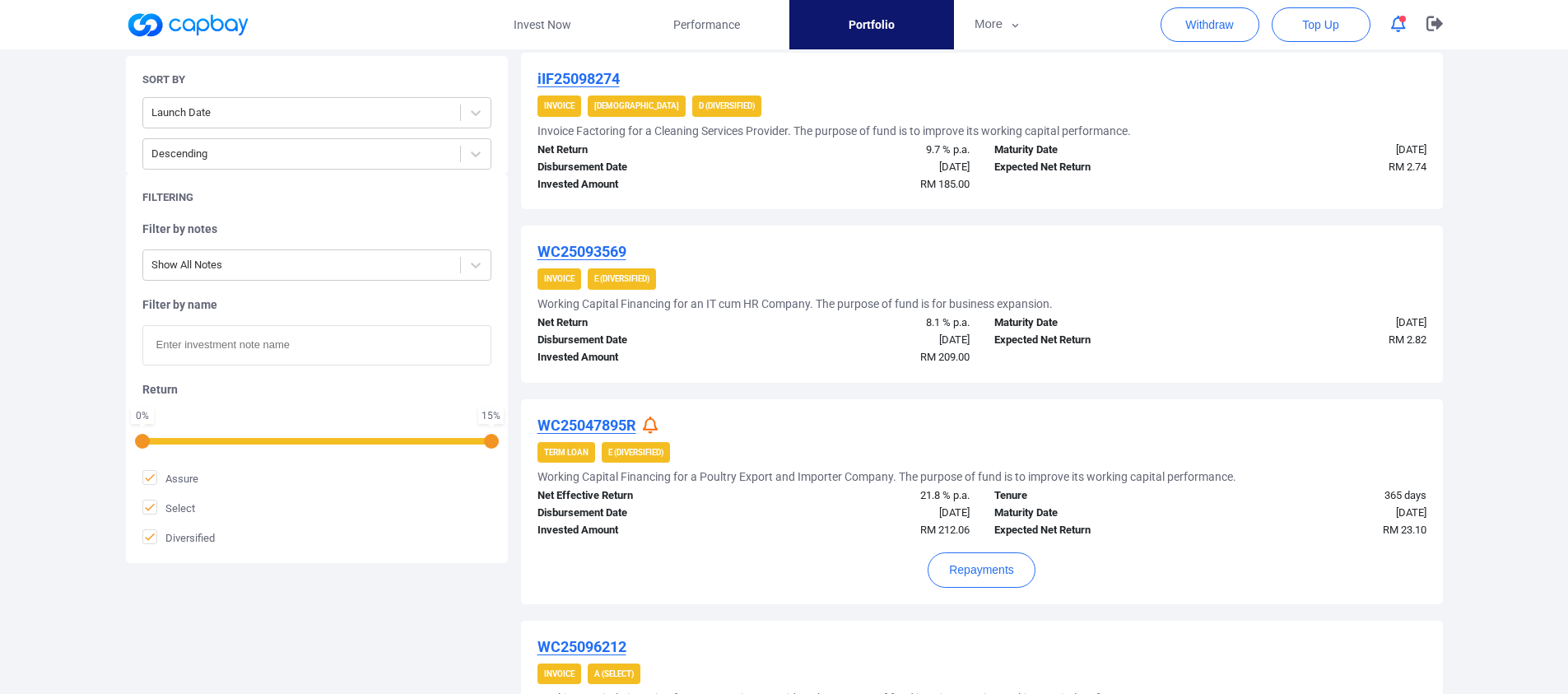
click at [595, 419] on u "WC25047895R" at bounding box center [587, 425] width 99 height 17
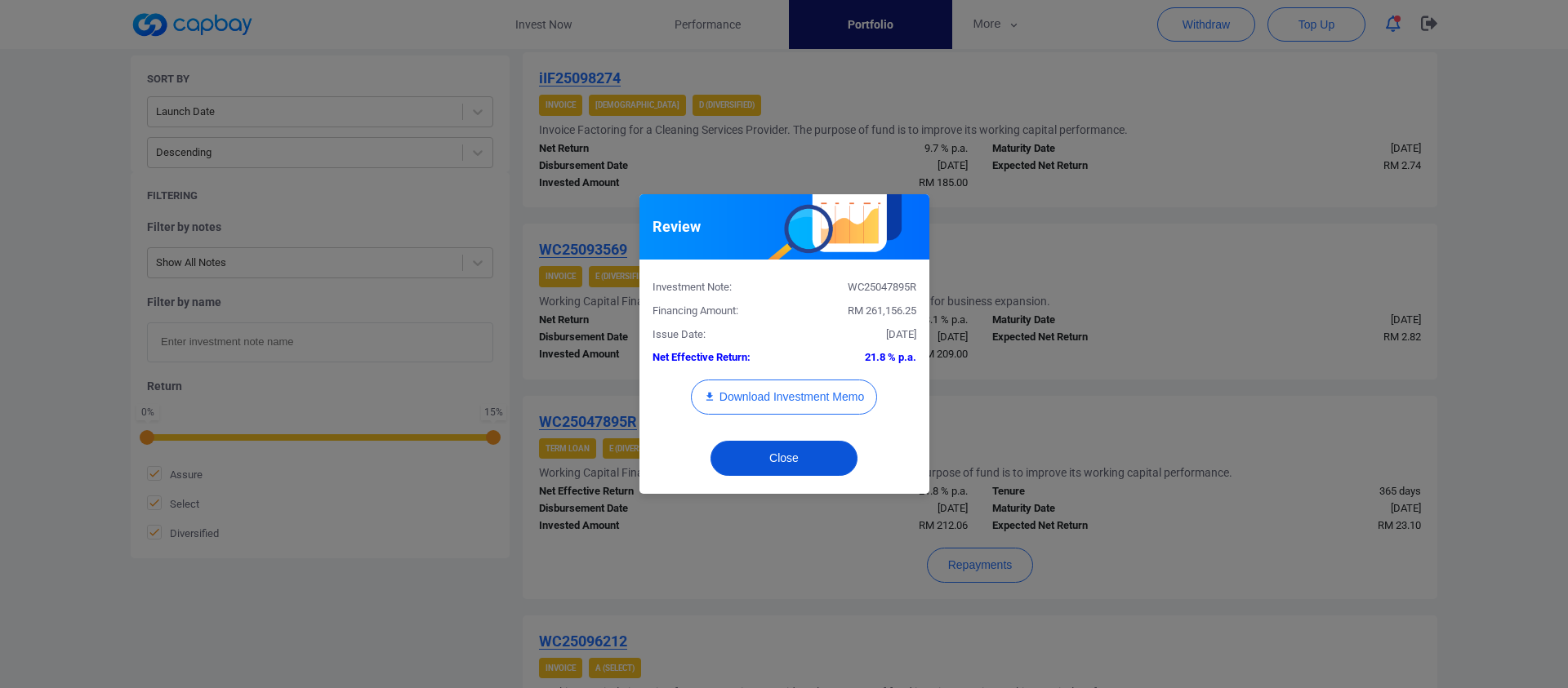
click at [821, 466] on button "Close" at bounding box center [783, 457] width 147 height 35
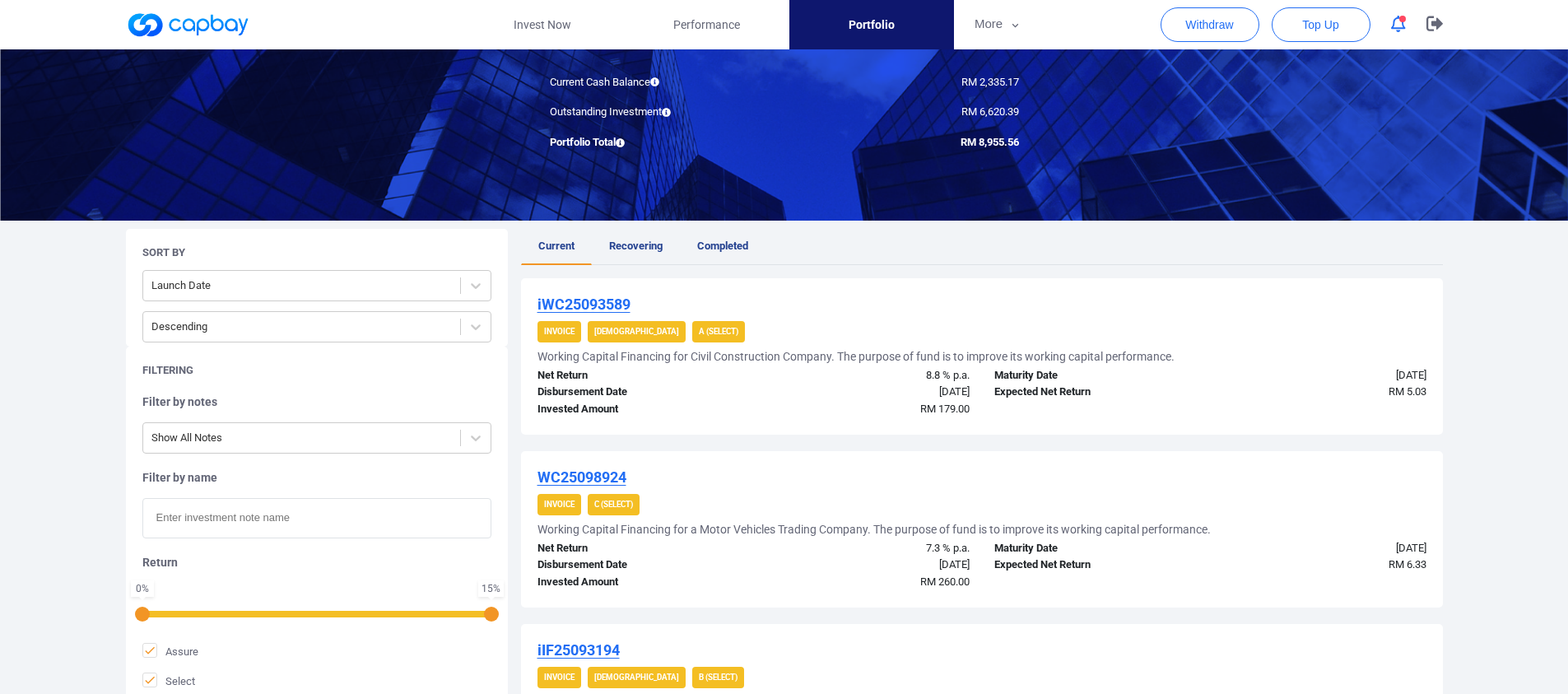
scroll to position [0, 0]
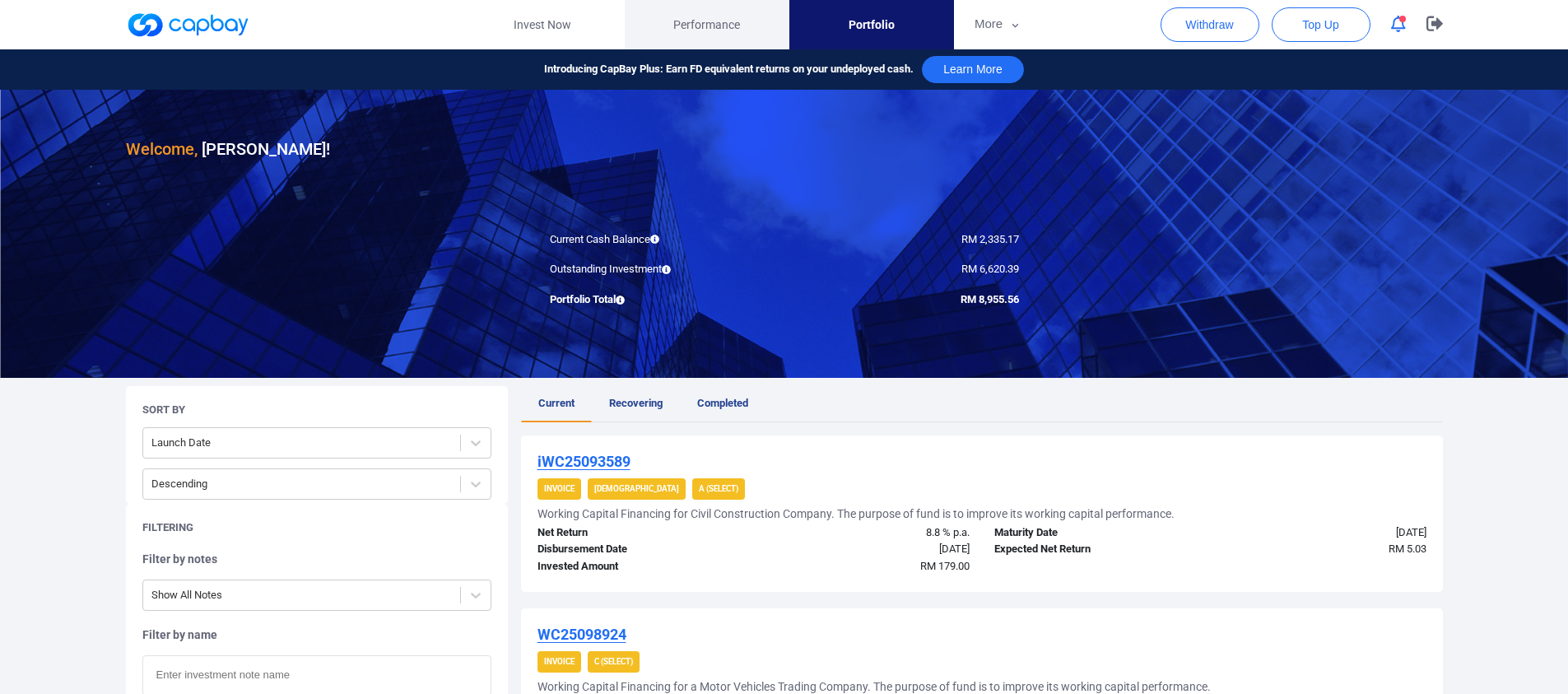
click at [693, 31] on span "Performance" at bounding box center [705, 25] width 66 height 18
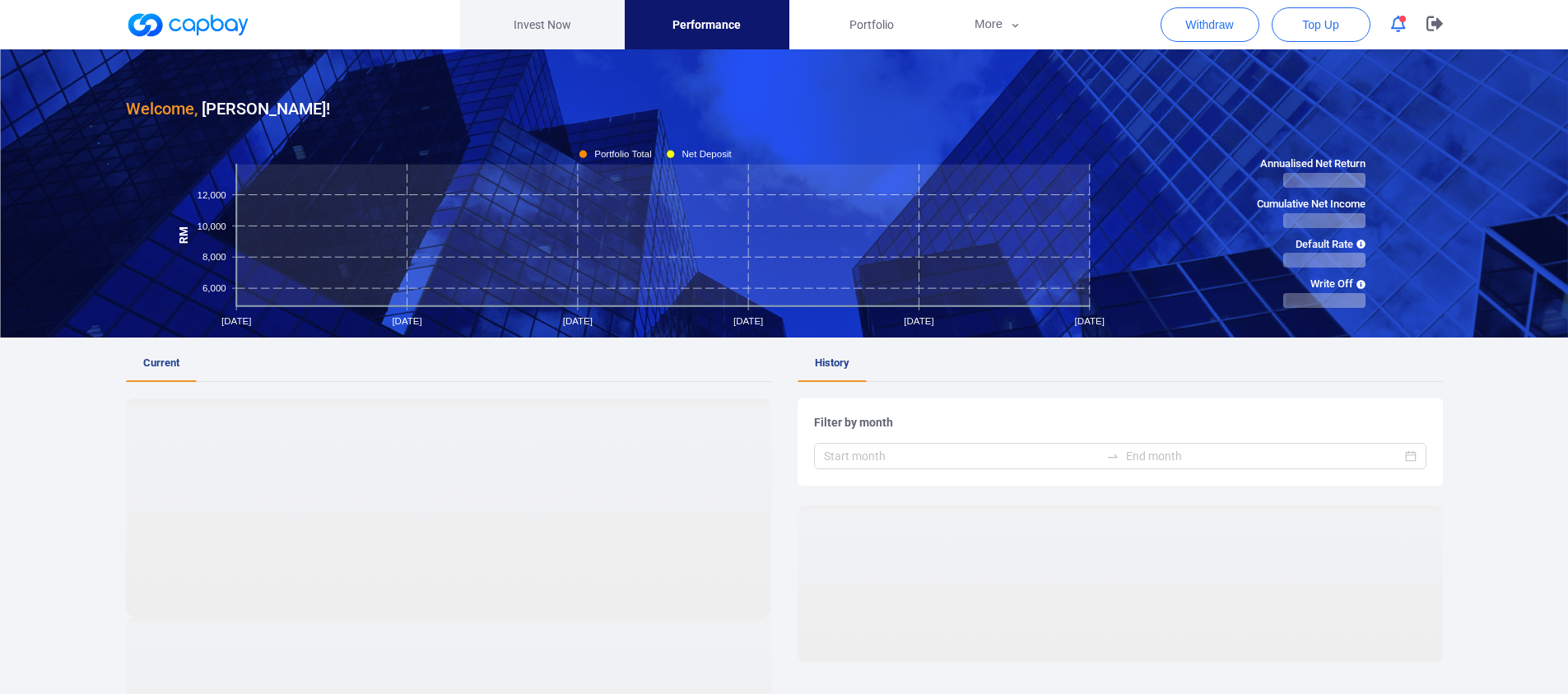
click at [521, 32] on link "Invest Now" at bounding box center [542, 25] width 164 height 49
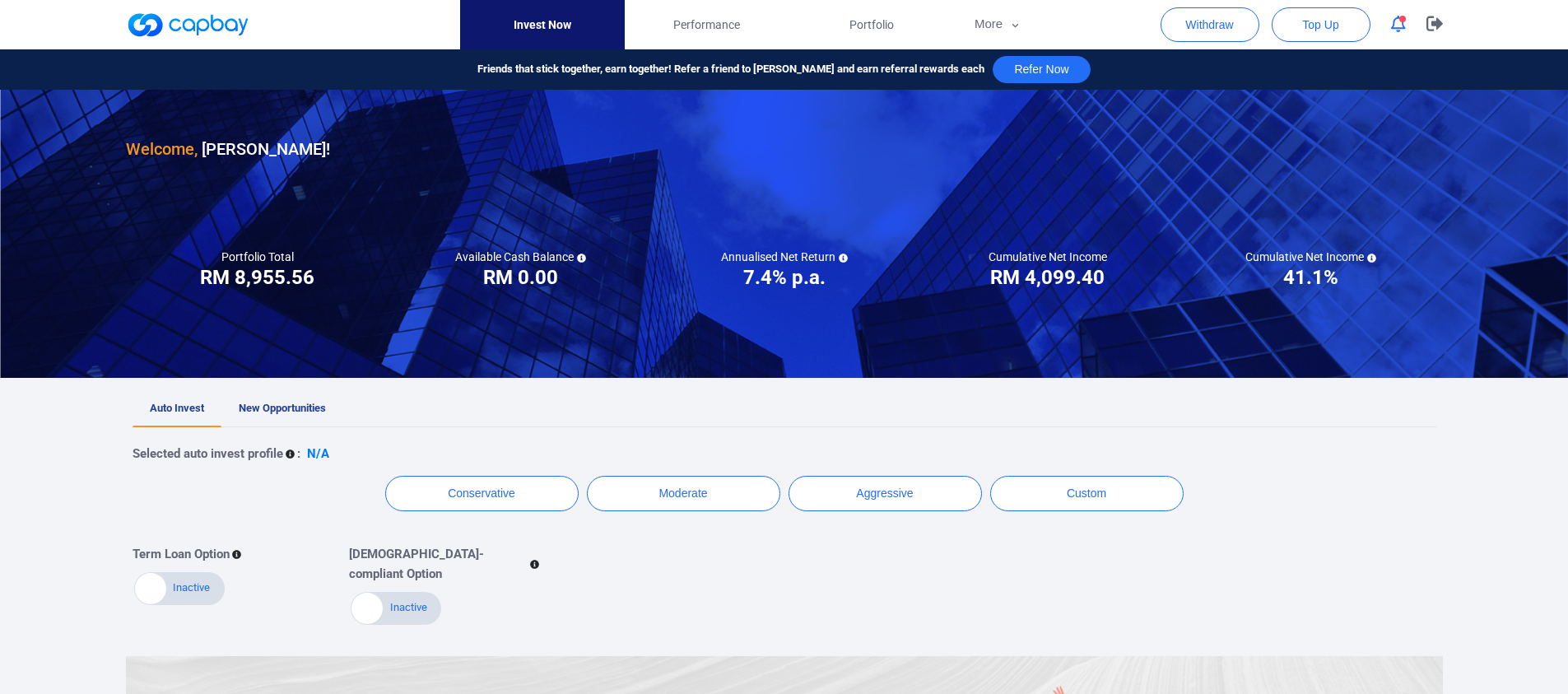
click at [173, 7] on div at bounding box center [188, 25] width 123 height 49
click at [176, 17] on link at bounding box center [188, 25] width 123 height 26
click at [165, 22] on link at bounding box center [188, 25] width 123 height 26
click at [141, 21] on link at bounding box center [188, 25] width 123 height 26
